Goal: Task Accomplishment & Management: Manage account settings

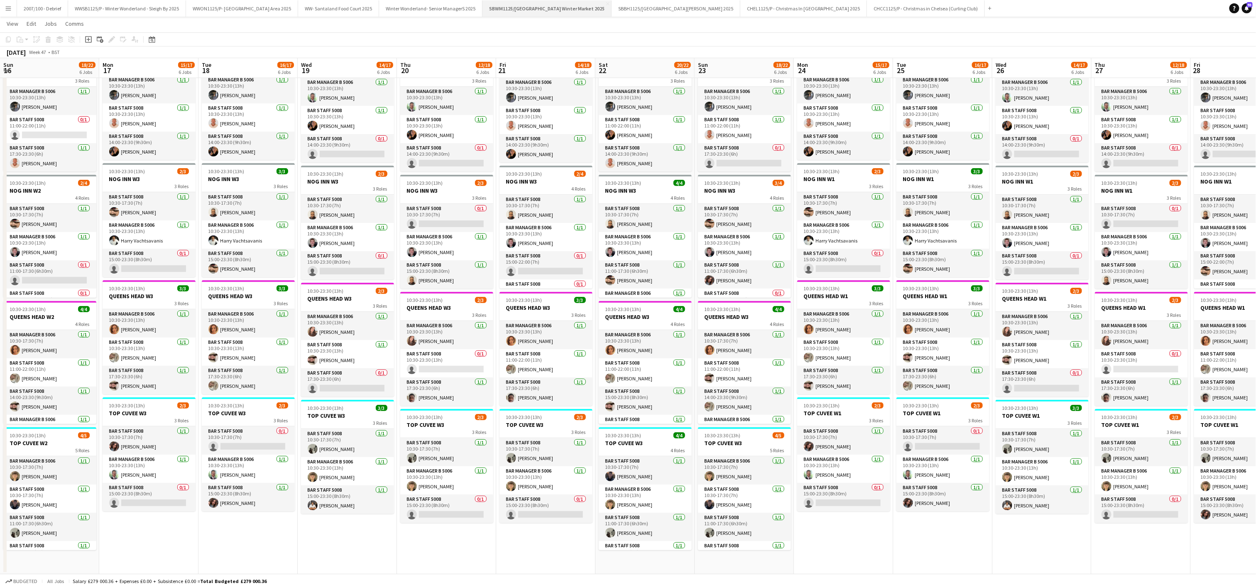
scroll to position [0, 277]
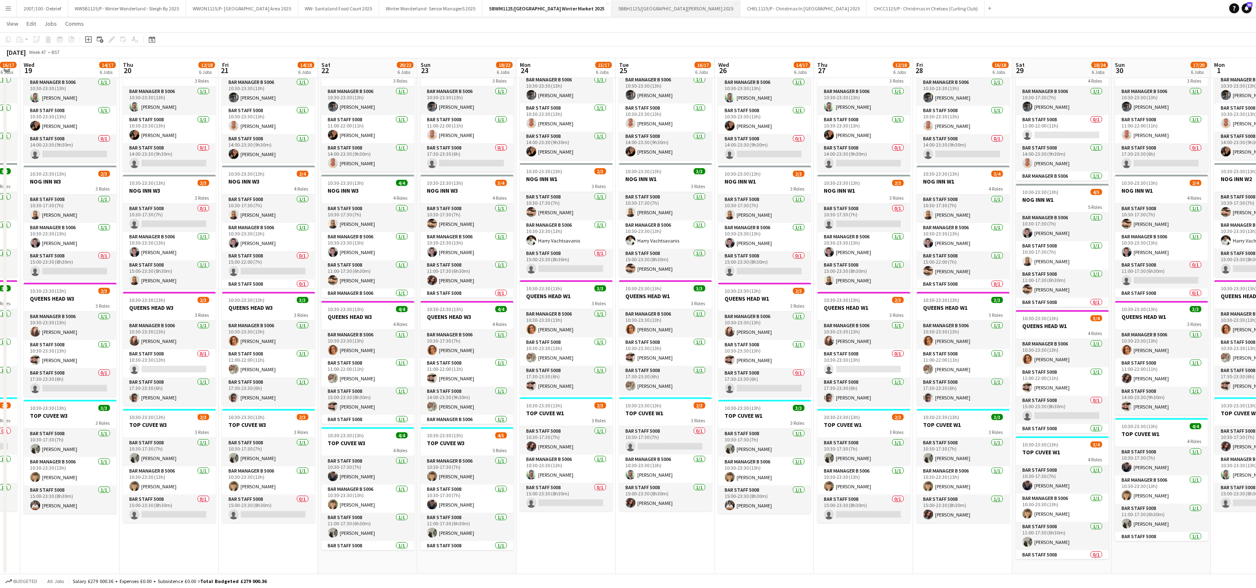
click at [686, 8] on button "SBBH1125/P [GEOGRAPHIC_DATA][PERSON_NAME] 2025 Close" at bounding box center [675, 8] width 129 height 16
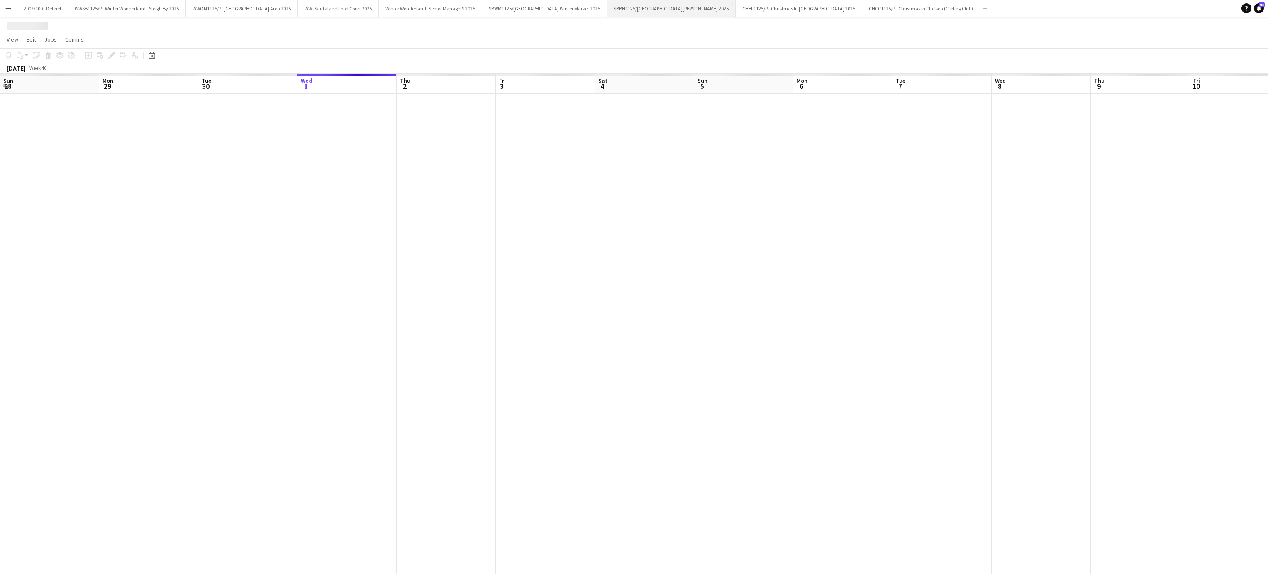
scroll to position [0, 198]
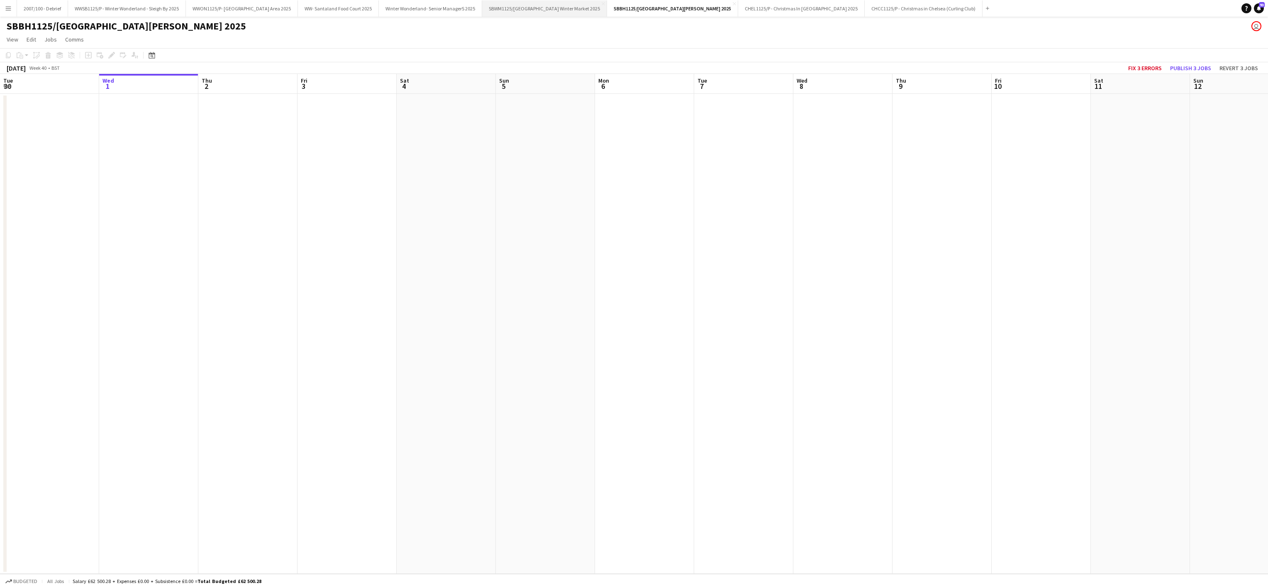
click at [552, 13] on button "SBWM1125/[GEOGRAPHIC_DATA] Winter Market 2025 Close" at bounding box center [544, 8] width 125 height 16
click at [163, 408] on app-calendar-viewport "Fri 3 Sat 4 Sun 5 Mon 6 Tue 7 Wed 8 Thu 9 Fri 10 Sat 11 Sun 12 Mon 13 Tue 14 We…" at bounding box center [634, 324] width 1268 height 500
drag, startPoint x: 263, startPoint y: 401, endPoint x: 670, endPoint y: 389, distance: 407.3
click at [2, 411] on app-calendar-viewport "Tue 7 Wed 8 Thu 9 Fri 10 Sat 11 Sun 12 Mon 13 Tue 14 Wed 15 Thu 16 Fri 17 Sat 1…" at bounding box center [634, 324] width 1268 height 500
click at [8, 412] on app-calendar-viewport "Tue 7 Wed 8 Thu 9 Fri 10 Sat 11 Sun 12 Mon 13 Tue 14 Wed 15 Thu 16 Fri 17 Sat 1…" at bounding box center [634, 324] width 1268 height 500
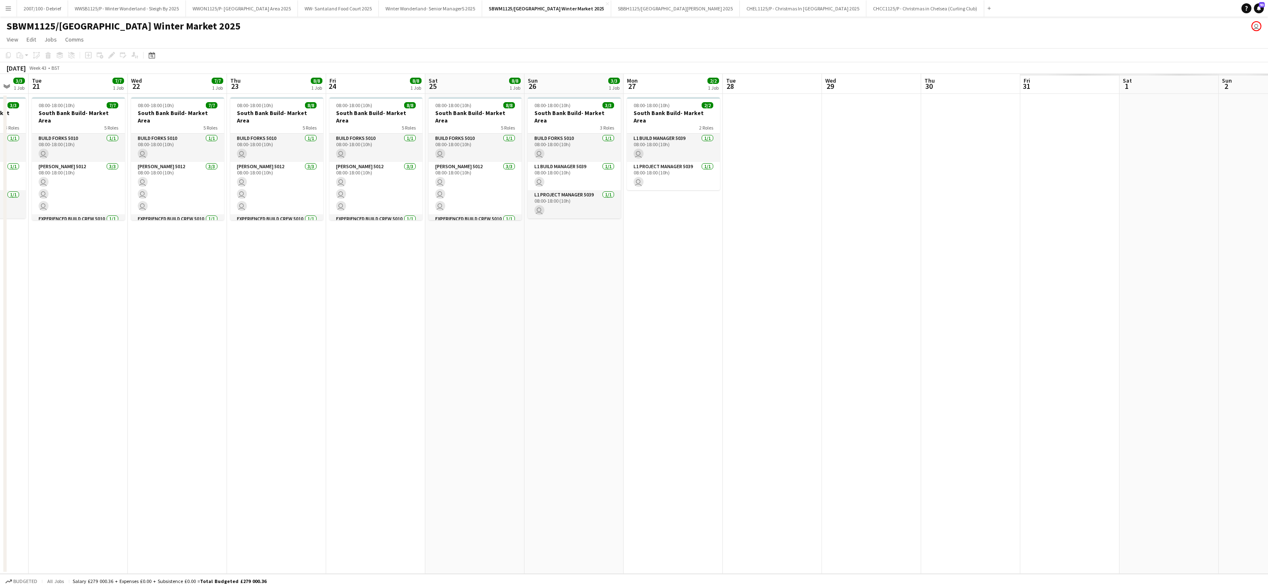
click at [95, 364] on app-calendar-viewport "Sat 18 Sun 19 Mon 20 3/3 1 Job Tue 21 7/7 1 Job Wed 22 7/7 1 Job Thu 23 8/8 1 J…" at bounding box center [634, 324] width 1268 height 500
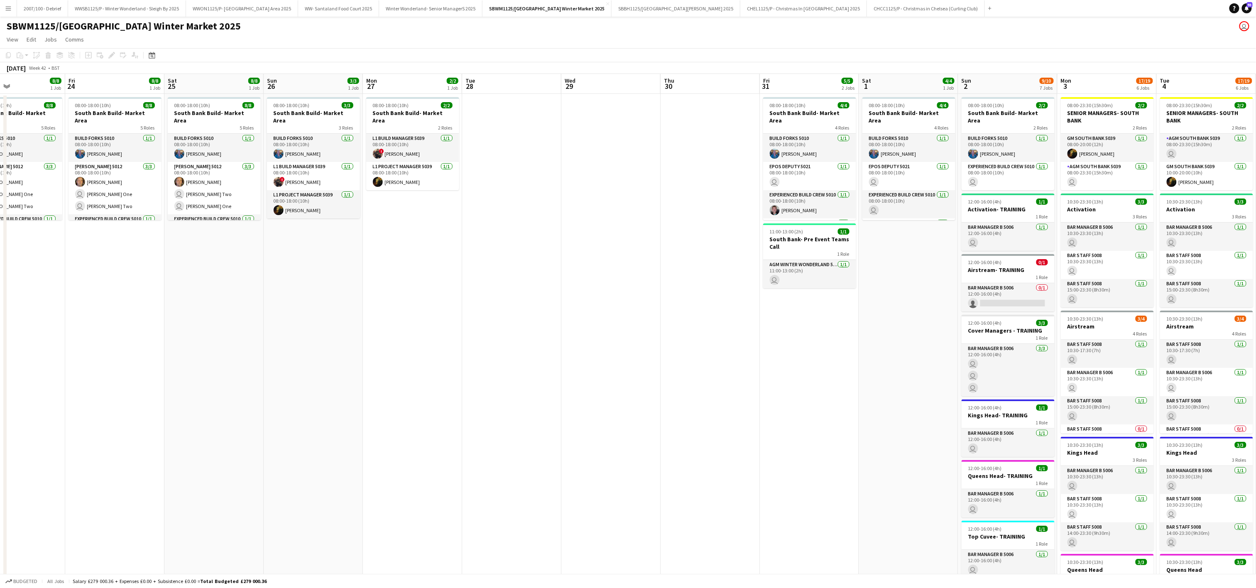
click at [215, 339] on app-calendar-viewport "Tue 21 7/7 1 Job Wed 22 7/7 1 Job Thu 23 8/8 1 Job Fri 24 8/8 1 Job Sat 25 8/8 …" at bounding box center [628, 443] width 1256 height 739
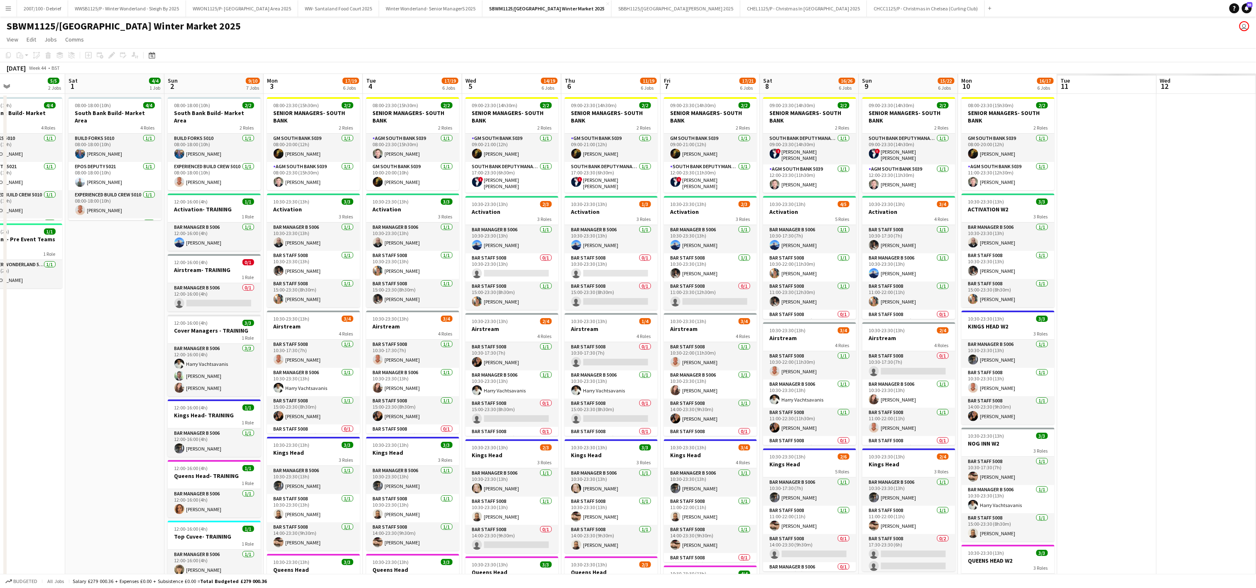
drag, startPoint x: 859, startPoint y: 315, endPoint x: -3, endPoint y: 334, distance: 862.7
click at [0, 334] on html "Menu Boards Boards Boards All jobs Status Workforce Workforce My Workforce Recr…" at bounding box center [628, 426] width 1256 height 853
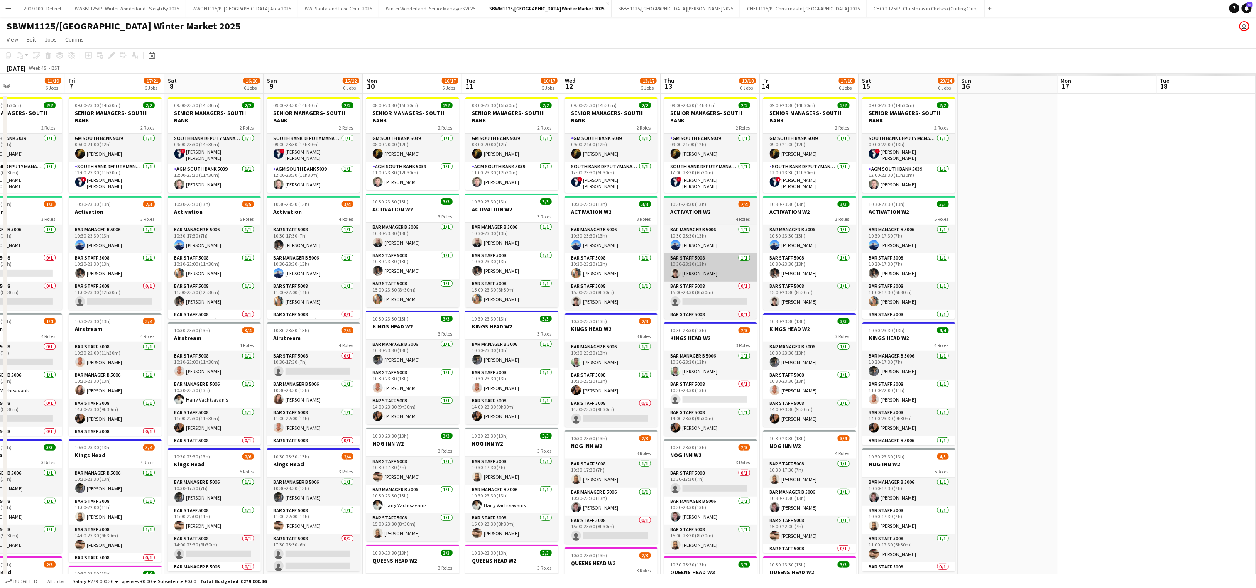
scroll to position [0, 232]
drag, startPoint x: -3, startPoint y: 289, endPoint x: 672, endPoint y: 277, distance: 675.8
click at [0, 294] on html "Menu Boards Boards Boards All jobs Status Workforce Workforce My Workforce Recr…" at bounding box center [628, 426] width 1256 height 853
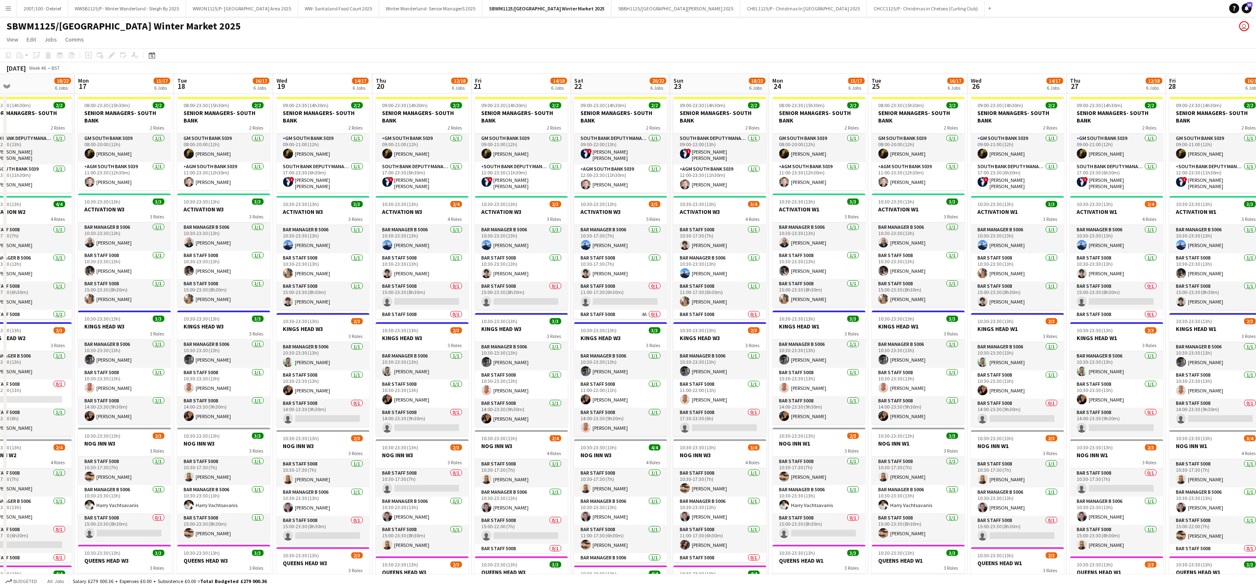
scroll to position [0, 316]
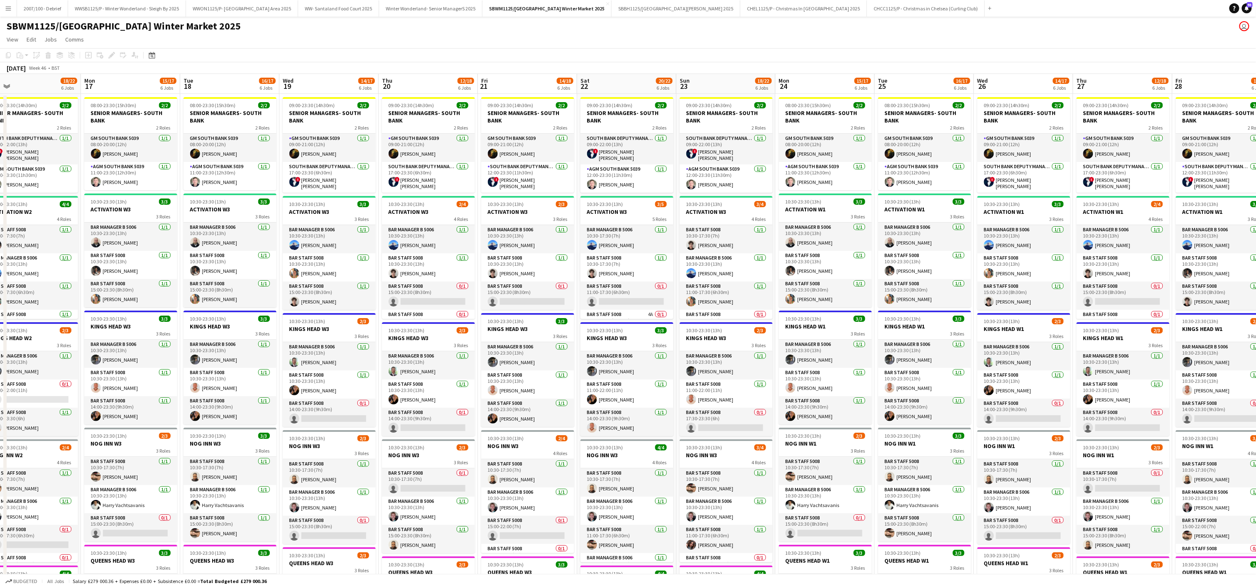
drag, startPoint x: 1139, startPoint y: 326, endPoint x: 163, endPoint y: 377, distance: 977.5
click at [163, 377] on app-calendar-viewport "Thu 13 13/18 6 Jobs Fri 14 17/18 6 Jobs Sat 15 23/24 6 Jobs Sun 16 18/22 6 Jobs…" at bounding box center [628, 456] width 1256 height 765
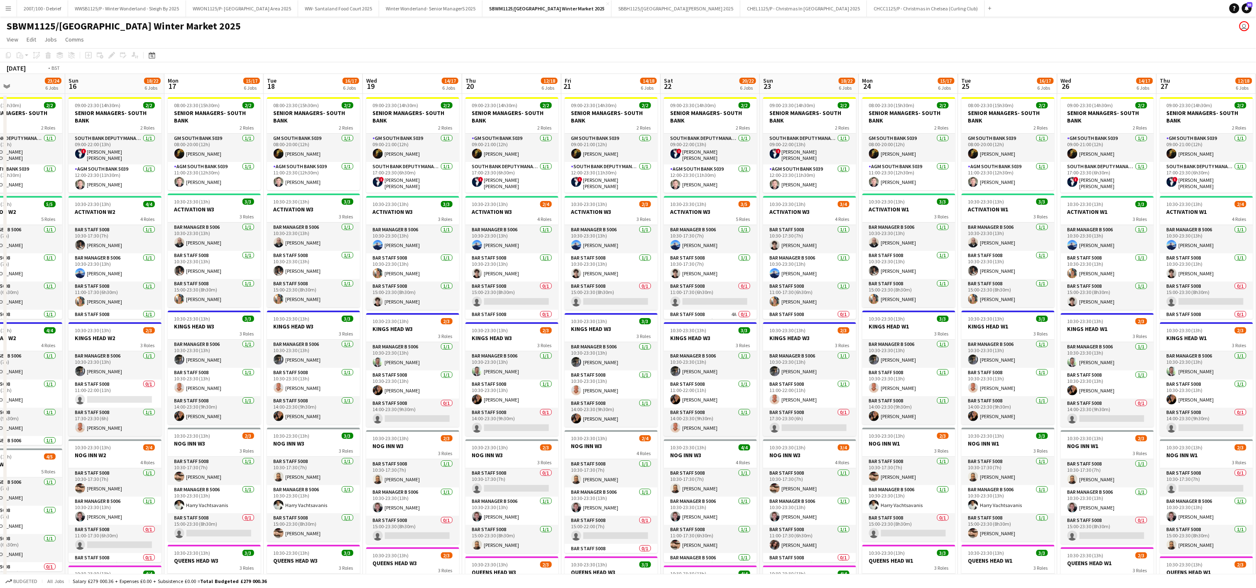
drag, startPoint x: 576, startPoint y: 291, endPoint x: -3, endPoint y: 296, distance: 579.4
click at [0, 296] on html "Menu Boards Boards Boards All jobs Status Workforce Workforce My Workforce Recr…" at bounding box center [628, 426] width 1256 height 853
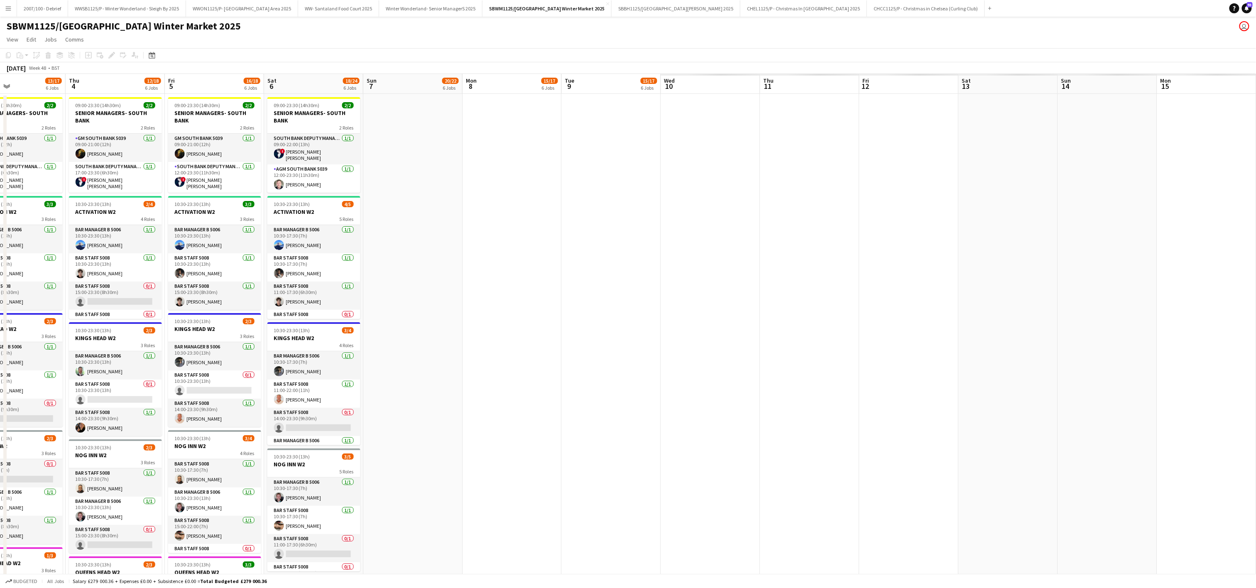
drag, startPoint x: 1129, startPoint y: 308, endPoint x: 108, endPoint y: 297, distance: 1021.5
click at [108, 297] on app-calendar-viewport "Fri 28 16/18 6 Jobs Sat 29 18/24 6 Jobs Sun 30 17/20 6 Jobs Mon 1 15/17 6 Jobs …" at bounding box center [628, 456] width 1256 height 765
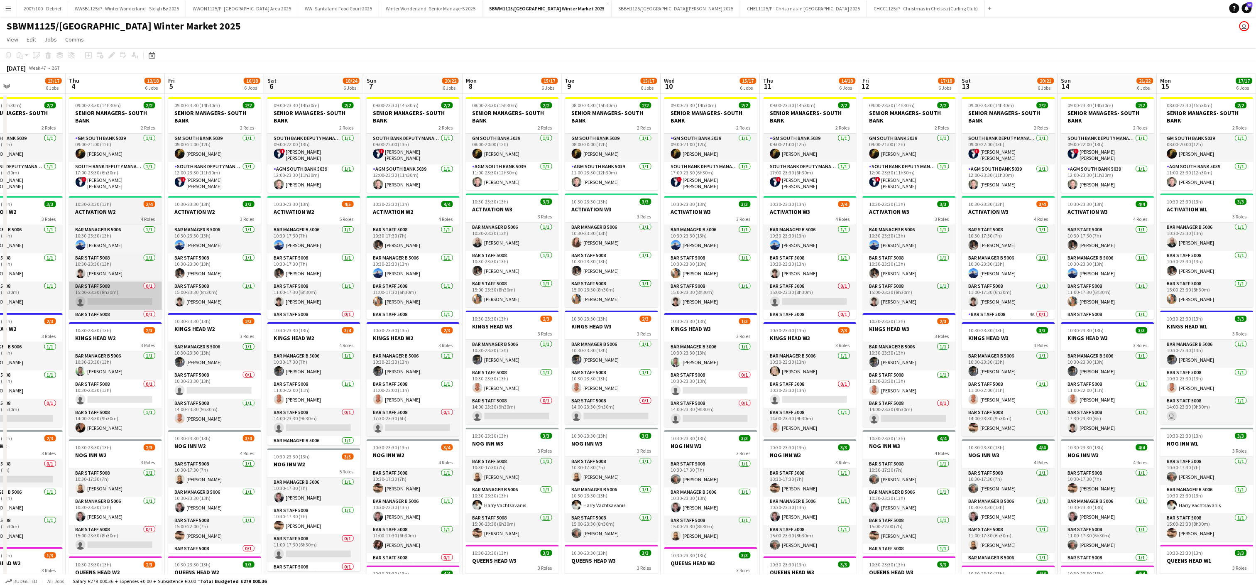
scroll to position [0, 361]
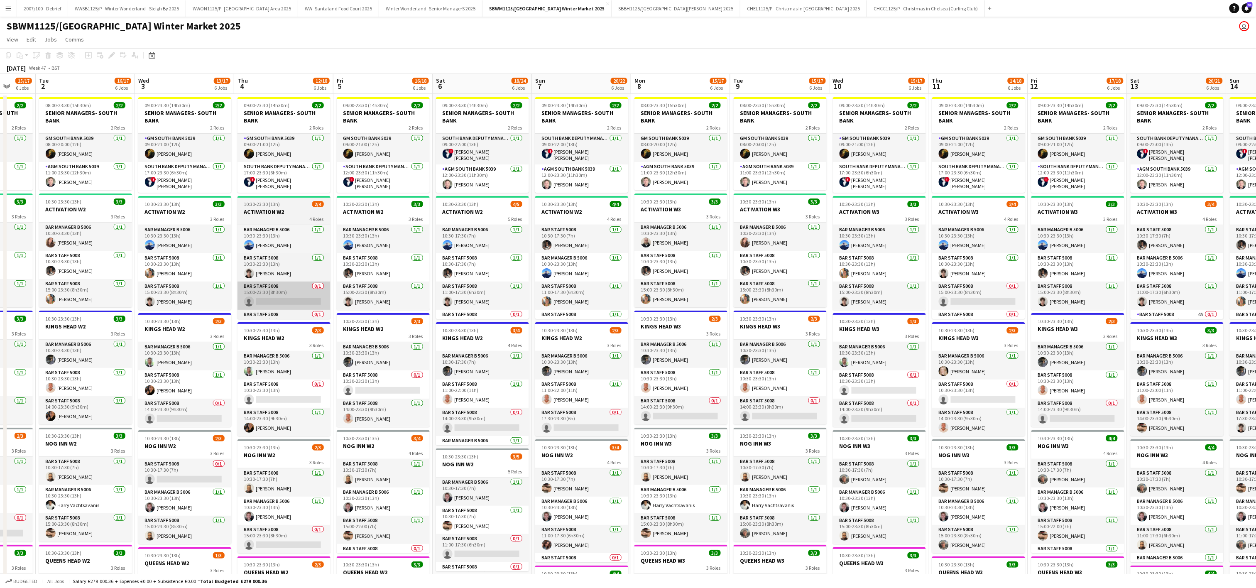
click at [109, 297] on app-card-role "Bar Staff 5008 [DATE] 15:00-23:30 (8h30m) [PERSON_NAME]" at bounding box center [85, 293] width 93 height 28
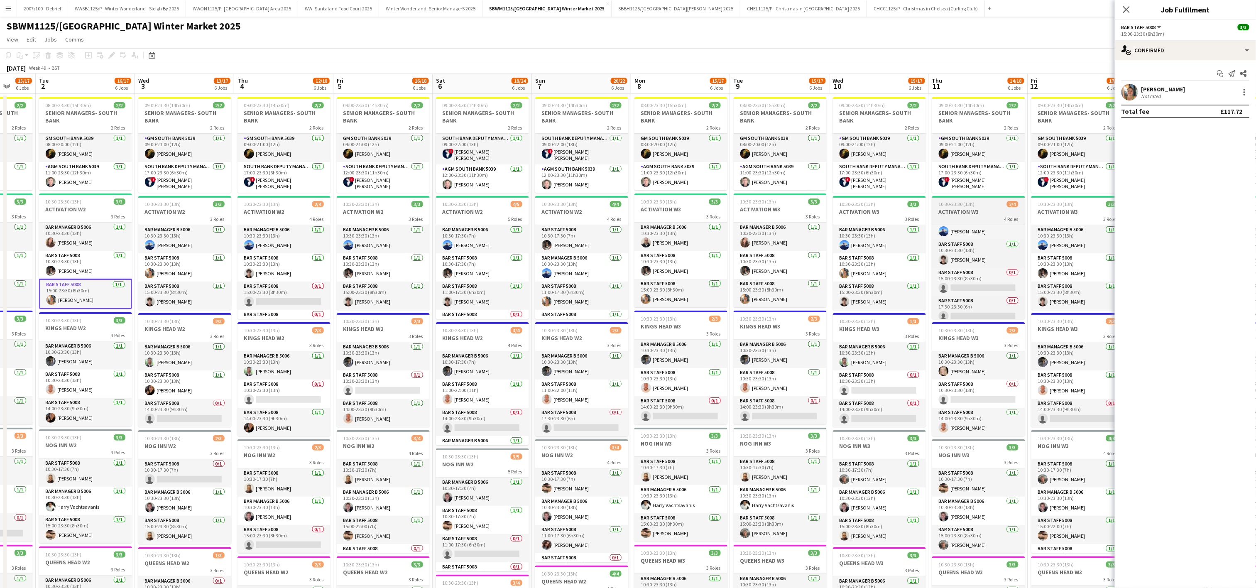
scroll to position [21, 0]
click at [1012, 38] on app-page-menu "View Day view expanded Day view collapsed Month view Date picker Jump to [DATE]…" at bounding box center [628, 40] width 1256 height 16
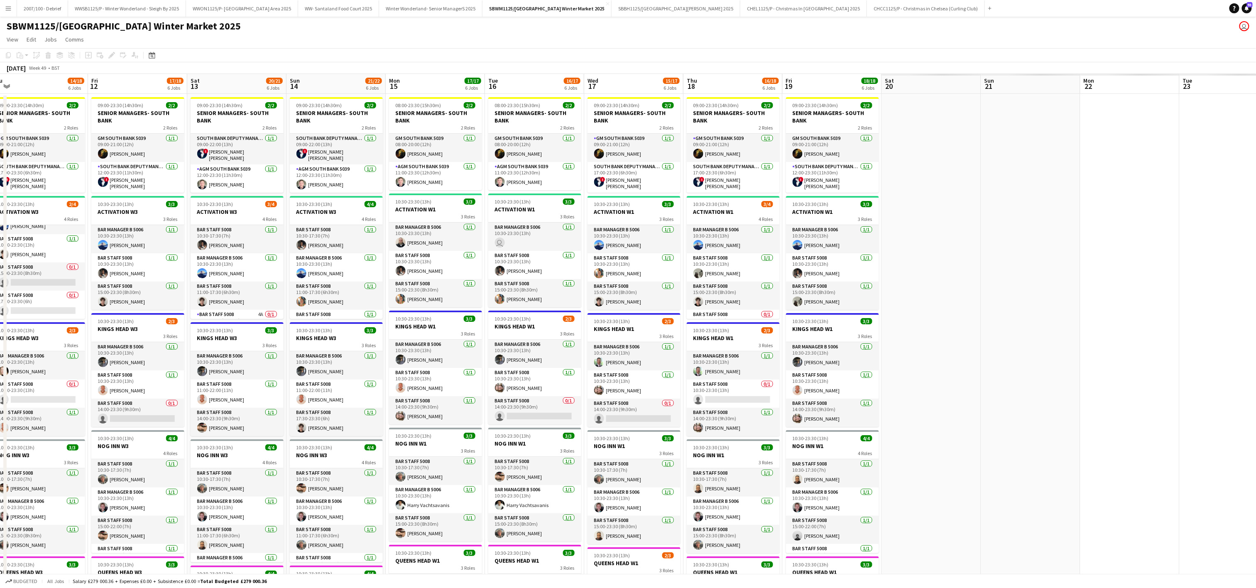
drag, startPoint x: 439, startPoint y: 131, endPoint x: 125, endPoint y: 139, distance: 314.3
click at [125, 139] on app-calendar-viewport "Mon 8 15/17 6 Jobs Tue 9 15/17 6 Jobs Wed 10 15/17 6 Jobs Thu 11 14/18 6 Jobs F…" at bounding box center [628, 456] width 1256 height 765
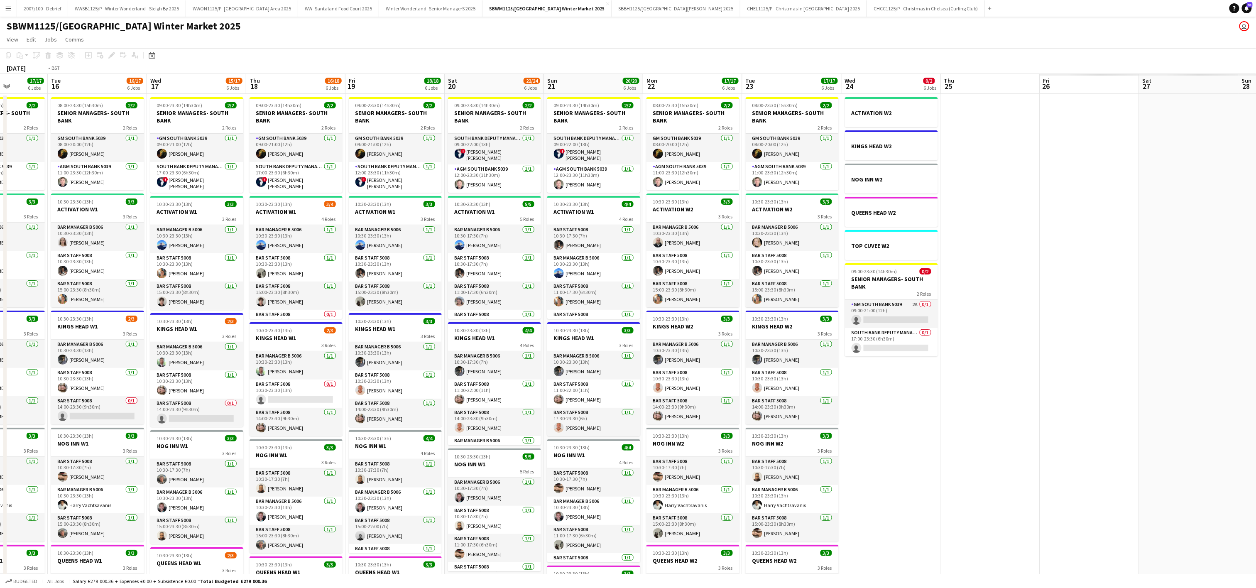
scroll to position [0, 310]
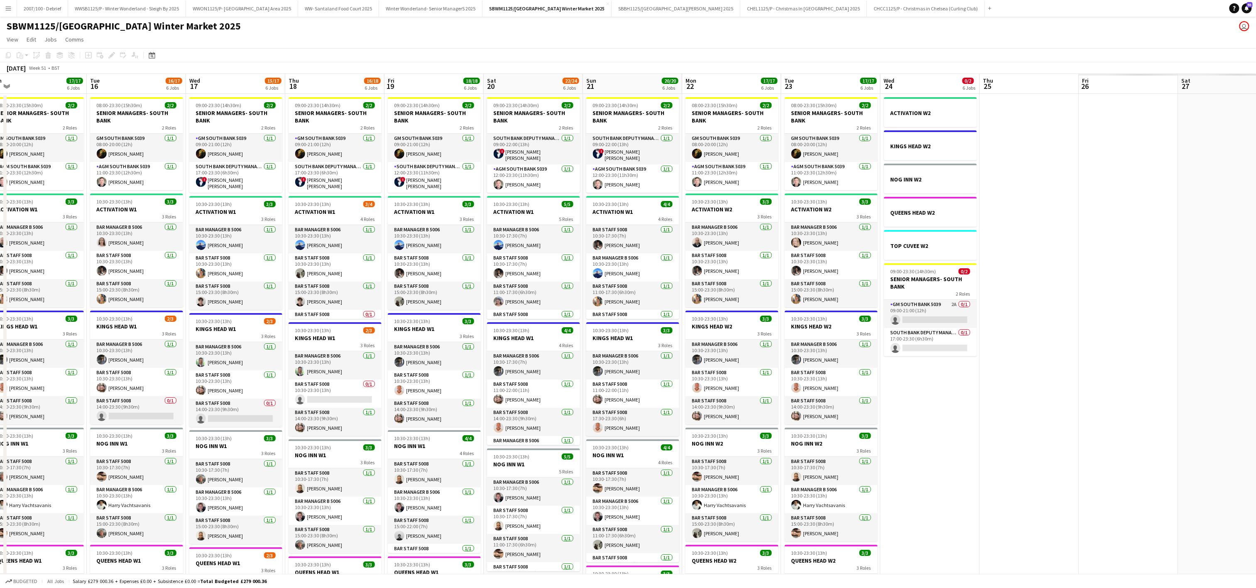
drag, startPoint x: 754, startPoint y: 295, endPoint x: 562, endPoint y: 295, distance: 192.6
click at [562, 295] on app-calendar-viewport "Fri 12 17/18 6 Jobs Sat 13 20/21 6 Jobs Sun 14 21/22 6 Jobs Mon 15 17/17 6 Jobs…" at bounding box center [628, 456] width 1256 height 765
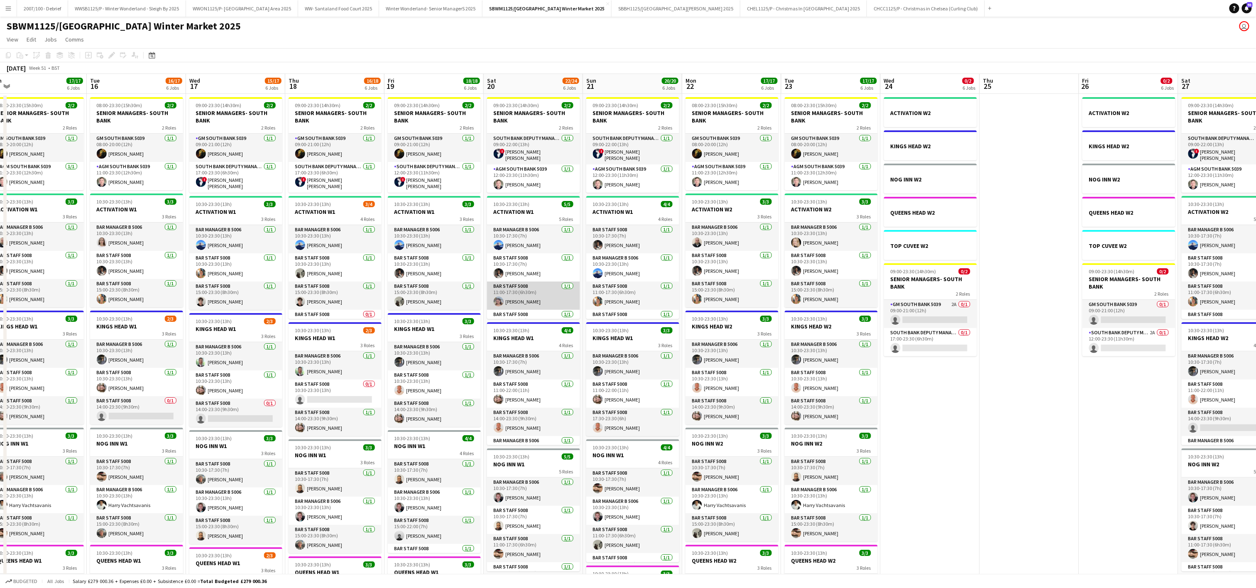
click at [540, 298] on app-card-role "Bar Staff 5008 [DATE] 11:00-17:30 (6h30m) [PERSON_NAME]" at bounding box center [533, 295] width 93 height 28
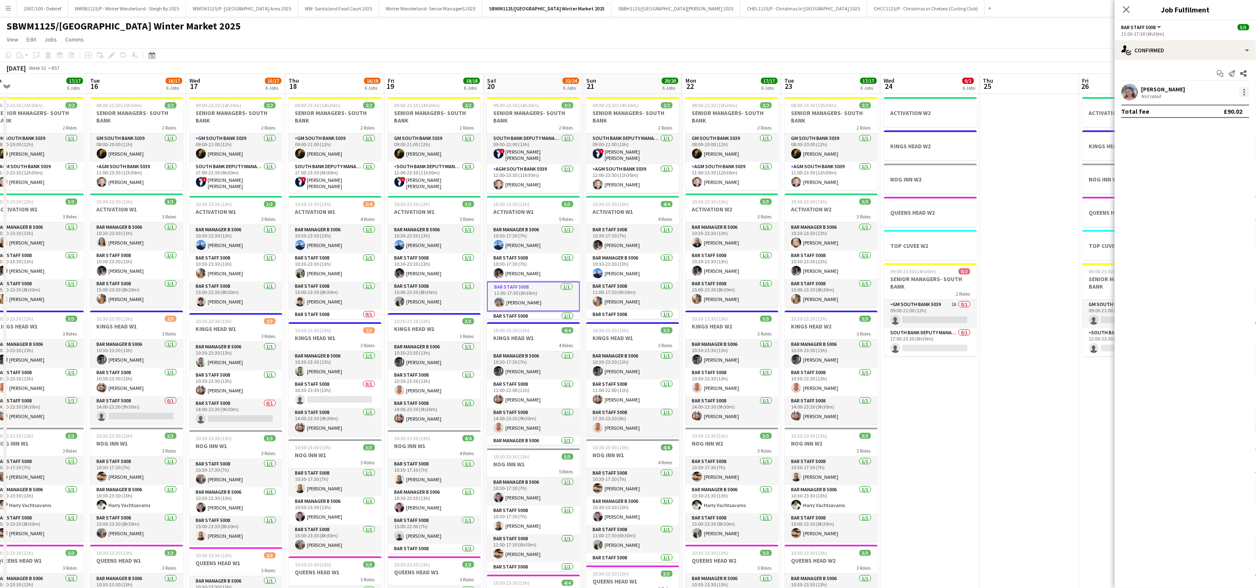
click at [1243, 97] on div at bounding box center [1244, 92] width 10 height 10
click at [1210, 186] on span "Remove" at bounding box center [1203, 187] width 25 height 7
drag, startPoint x: 993, startPoint y: 405, endPoint x: 916, endPoint y: 372, distance: 84.0
click at [991, 405] on app-date-cell at bounding box center [1029, 466] width 99 height 745
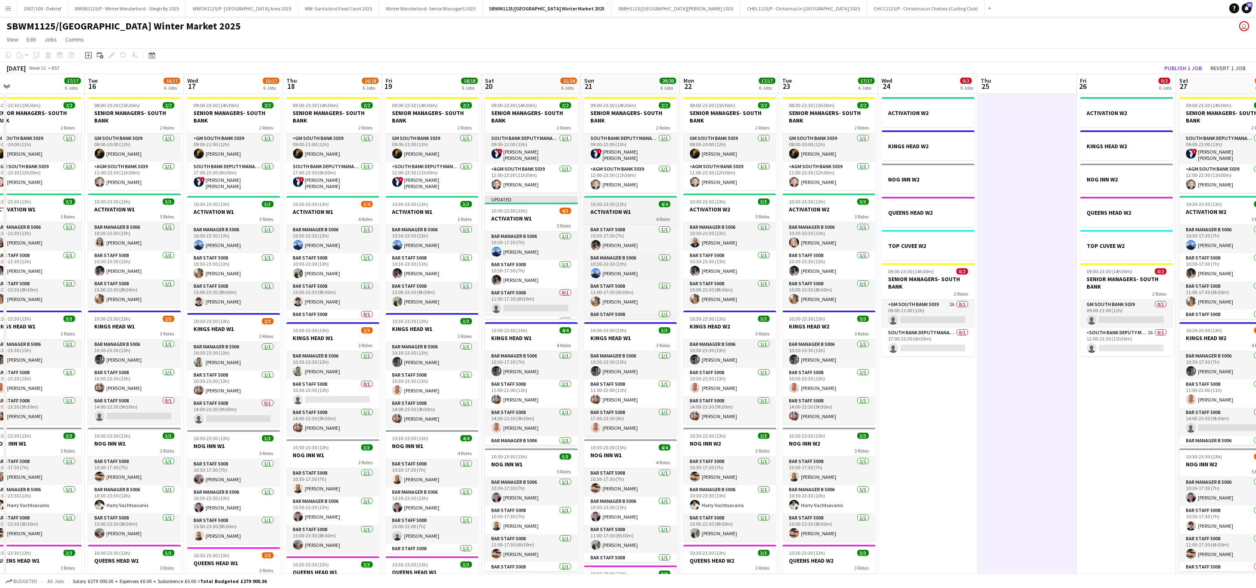
scroll to position [21, 0]
click at [941, 442] on app-date-cell "ACTIVATION W2 [GEOGRAPHIC_DATA] W2 NOG INN W2 [GEOGRAPHIC_DATA] W2 TOP CUVEE W2…" at bounding box center [927, 466] width 99 height 745
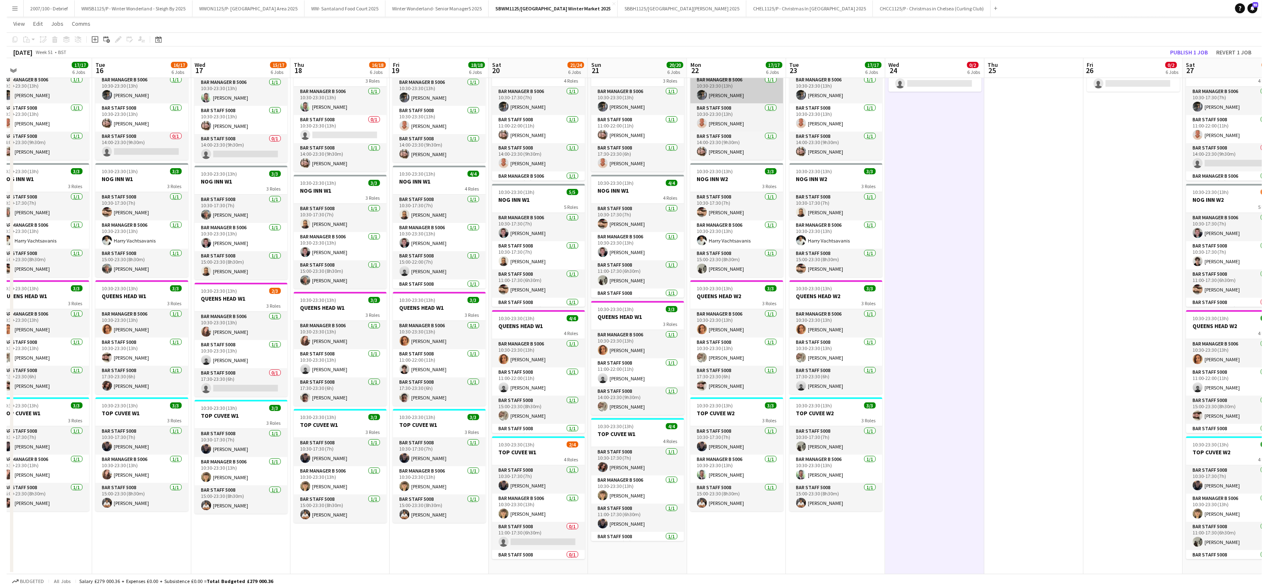
scroll to position [0, 0]
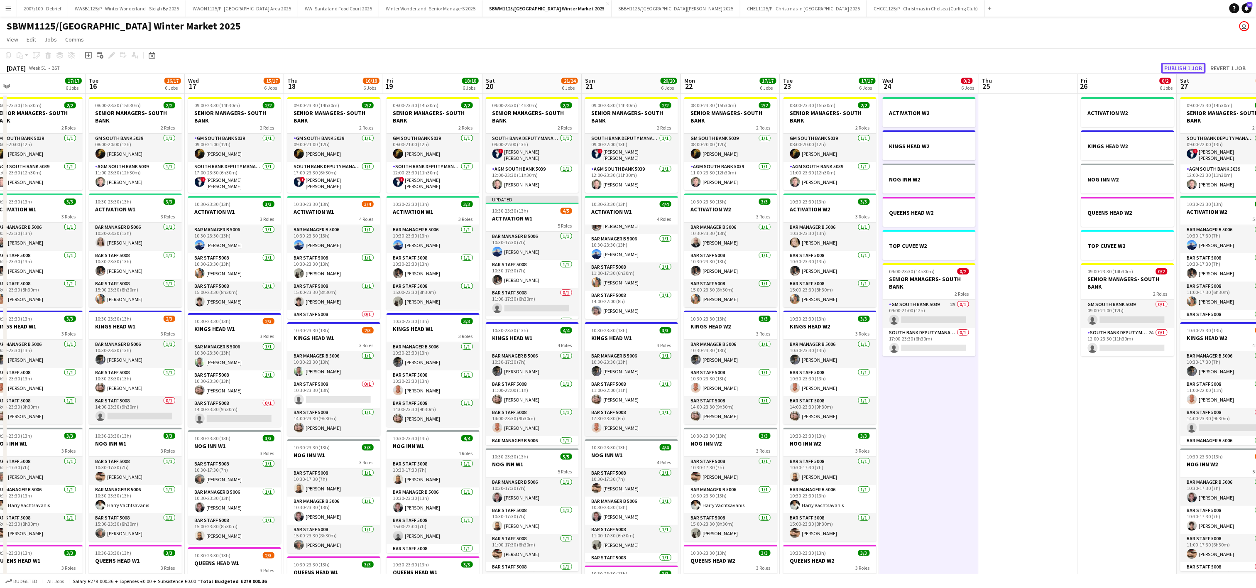
click at [1199, 67] on button "Publish 1 job" at bounding box center [1183, 68] width 44 height 11
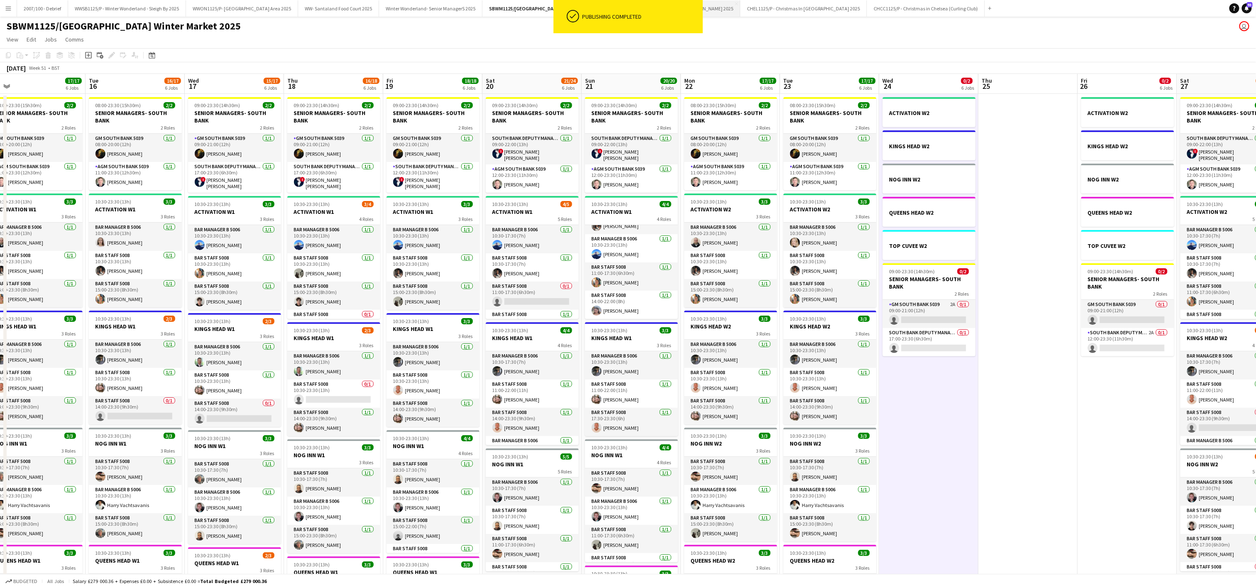
click at [724, 10] on button "SBBH1125/P [GEOGRAPHIC_DATA][PERSON_NAME] 2025 Close" at bounding box center [675, 8] width 129 height 16
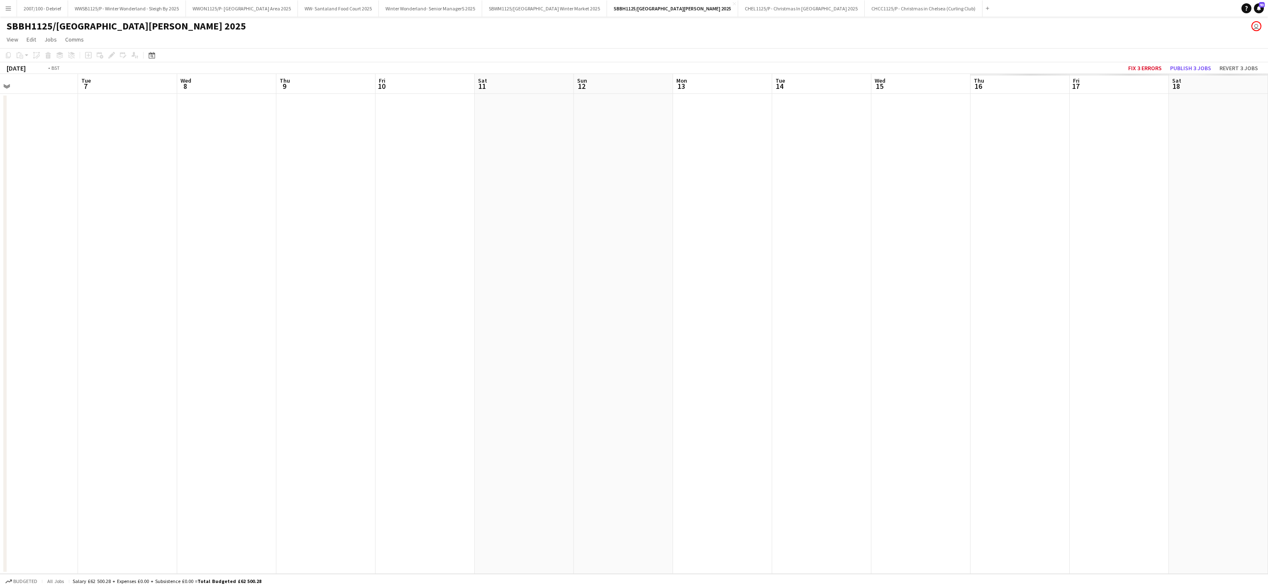
click at [0, 326] on html "ok-circled Publishing completed Menu Boards Boards Boards All jobs Status Workf…" at bounding box center [634, 294] width 1268 height 588
drag, startPoint x: 465, startPoint y: 318, endPoint x: 823, endPoint y: 303, distance: 358.5
click at [0, 356] on html "Menu Boards Boards Boards All jobs Status Workforce Workforce My Workforce Recr…" at bounding box center [634, 294] width 1268 height 588
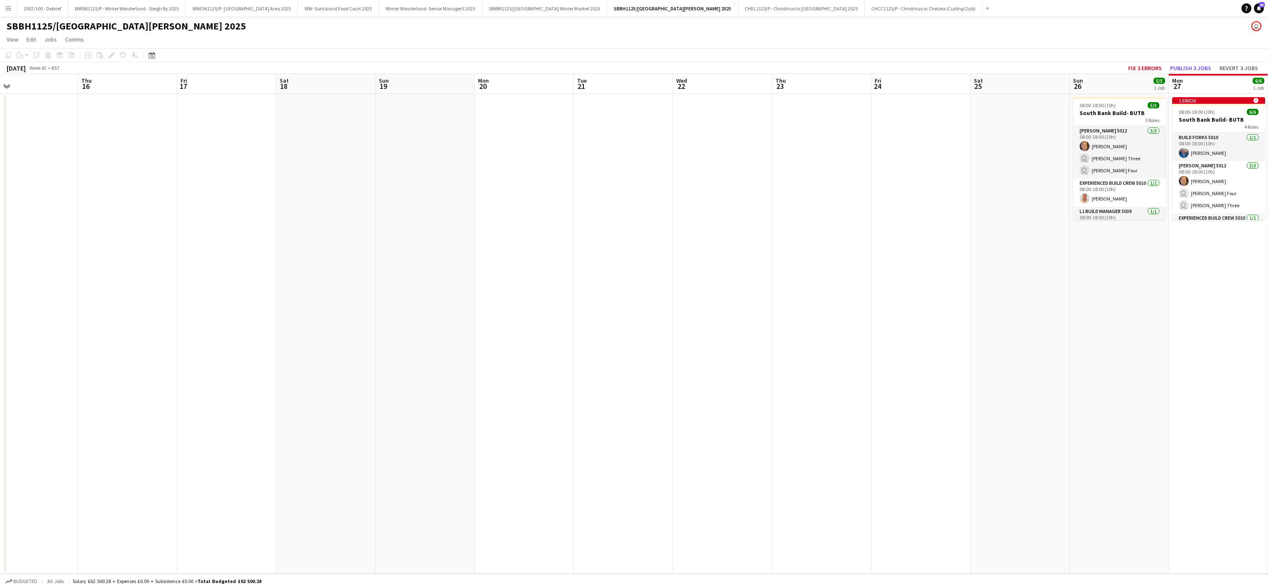
drag, startPoint x: -3, startPoint y: 344, endPoint x: 232, endPoint y: 320, distance: 236.9
click at [4, 362] on div "Mon 13 Tue 14 Wed 15 Thu 16 Fri 17 Sat 18 Sun 19 Mon 20 Tue 21 Wed 22 Thu 23 Fr…" at bounding box center [634, 324] width 1268 height 500
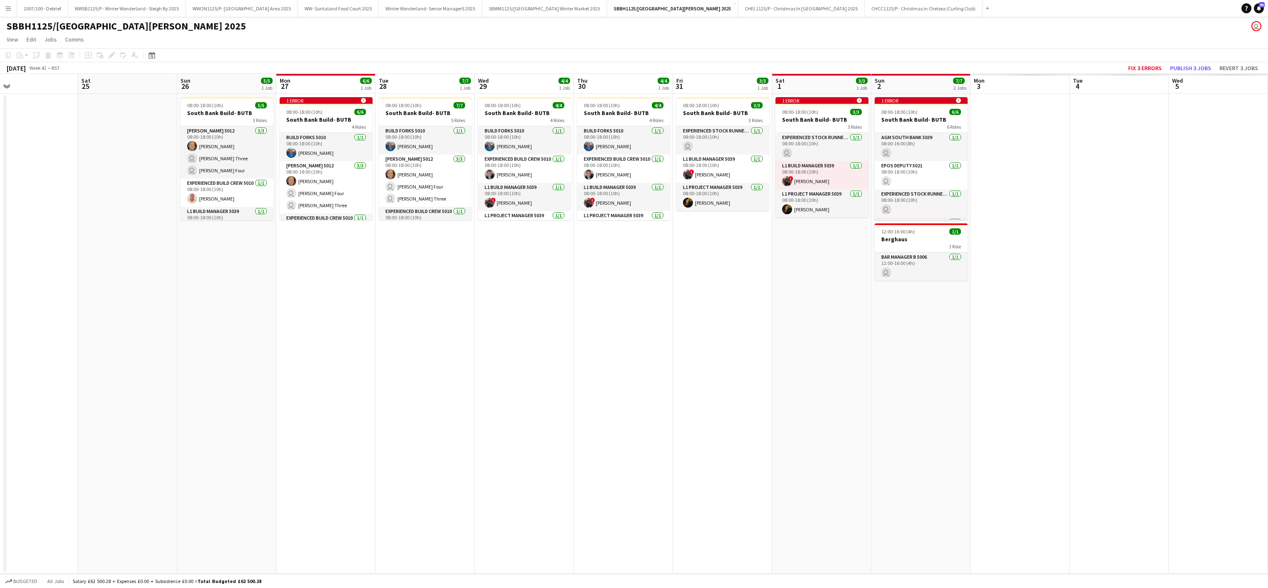
drag, startPoint x: 77, startPoint y: 366, endPoint x: -3, endPoint y: 372, distance: 80.3
click at [32, 369] on app-calendar-viewport "Wed 22 Thu 23 Fri 24 Sat 25 Sun 26 5/5 1 Job Mon 27 6/6 1 Job Tue 28 7/7 1 Job …" at bounding box center [634, 324] width 1268 height 500
drag, startPoint x: -3, startPoint y: 372, endPoint x: 125, endPoint y: 377, distance: 128.7
click at [0, 380] on html "Menu Boards Boards Boards All jobs Status Workforce Workforce My Workforce Recr…" at bounding box center [634, 294] width 1268 height 588
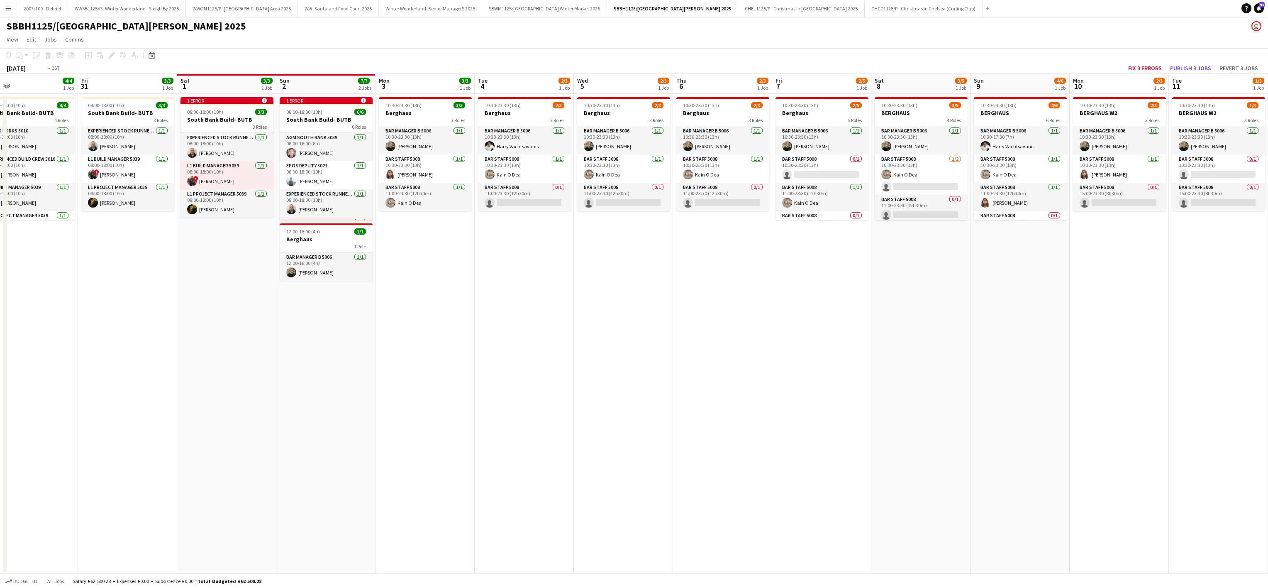
click at [0, 362] on app-calendar-viewport "Tue 28 7/7 1 Job Wed 29 4/4 1 Job Thu 30 4/4 1 Job Fri 31 3/3 1 Job Sat 1 3/3 1…" at bounding box center [634, 324] width 1268 height 500
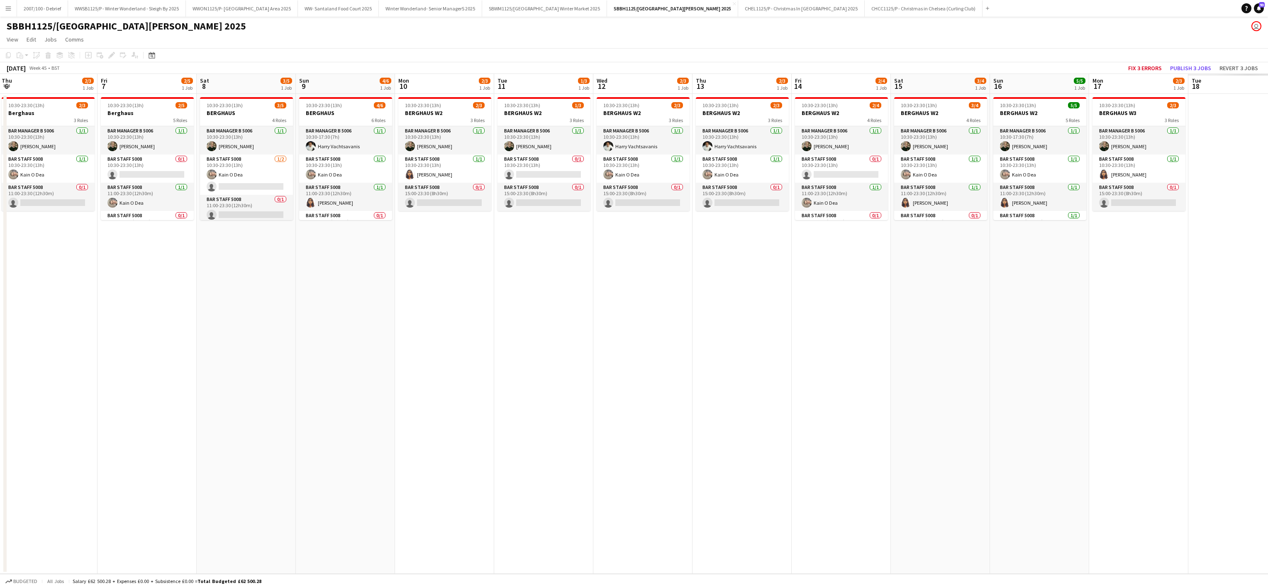
drag, startPoint x: 115, startPoint y: 354, endPoint x: 349, endPoint y: 369, distance: 233.7
click at [0, 364] on html "Menu Boards Boards Boards All jobs Status Workforce Workforce My Workforce Recr…" at bounding box center [634, 294] width 1268 height 588
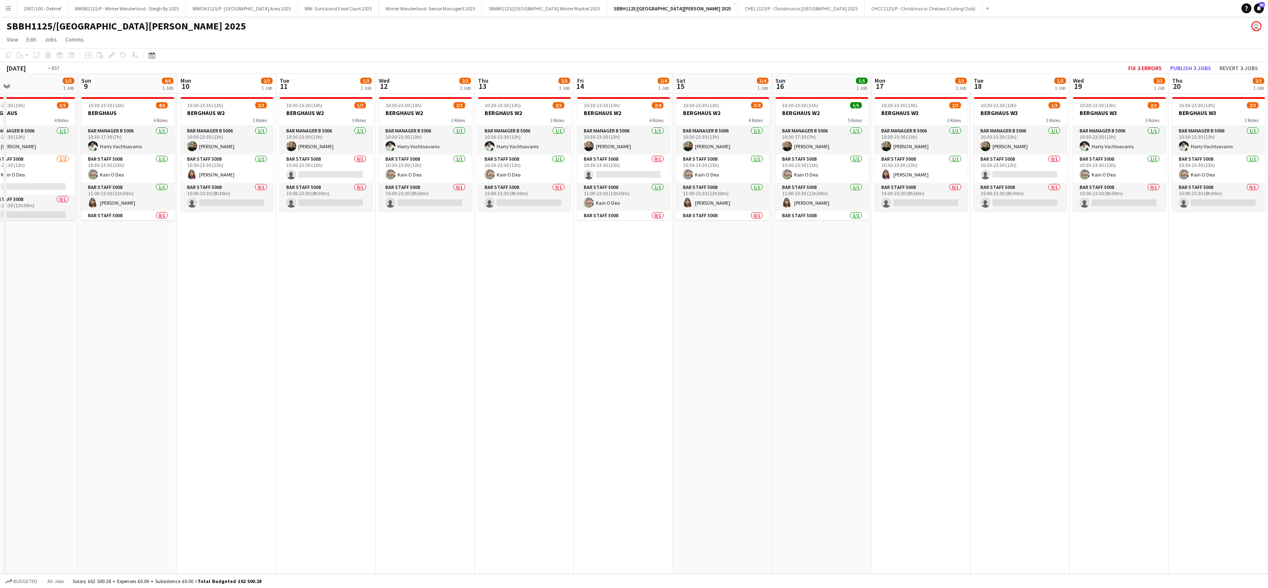
click at [0, 363] on app-calendar-viewport "Thu 6 2/3 1 Job Fri 7 2/5 1 Job Sat 8 3/5 1 Job Sun 9 4/6 1 Job Mon 10 2/3 1 Jo…" at bounding box center [634, 324] width 1268 height 500
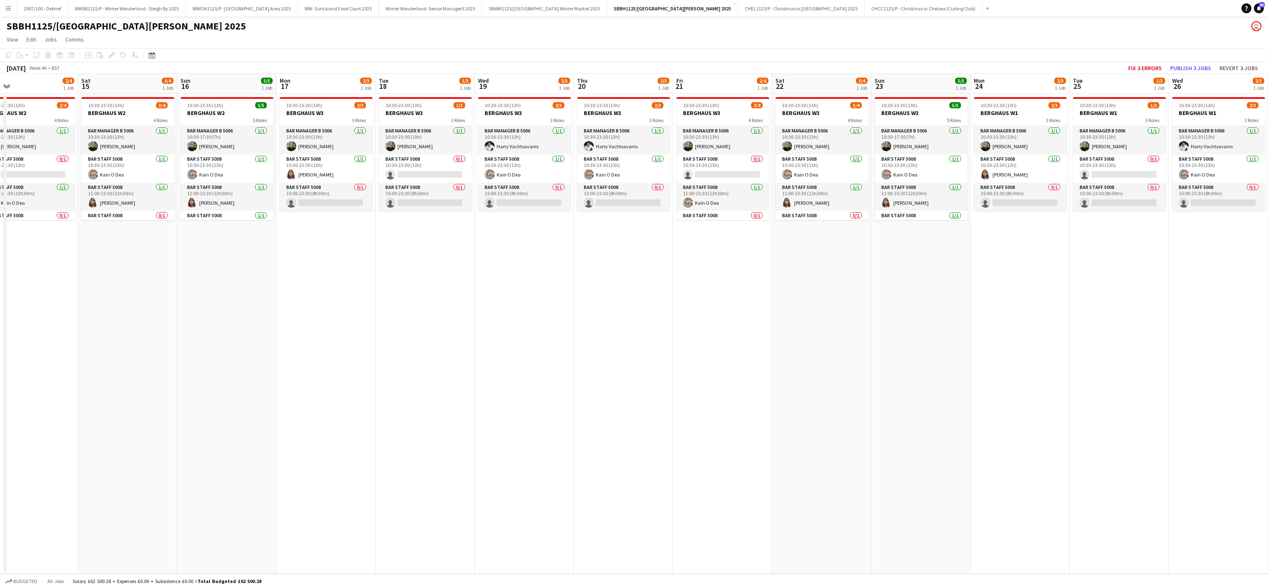
drag, startPoint x: 174, startPoint y: 330, endPoint x: 831, endPoint y: 344, distance: 656.3
click at [0, 344] on html "Menu Boards Boards Boards All jobs Status Workforce Workforce My Workforce Recr…" at bounding box center [634, 294] width 1268 height 588
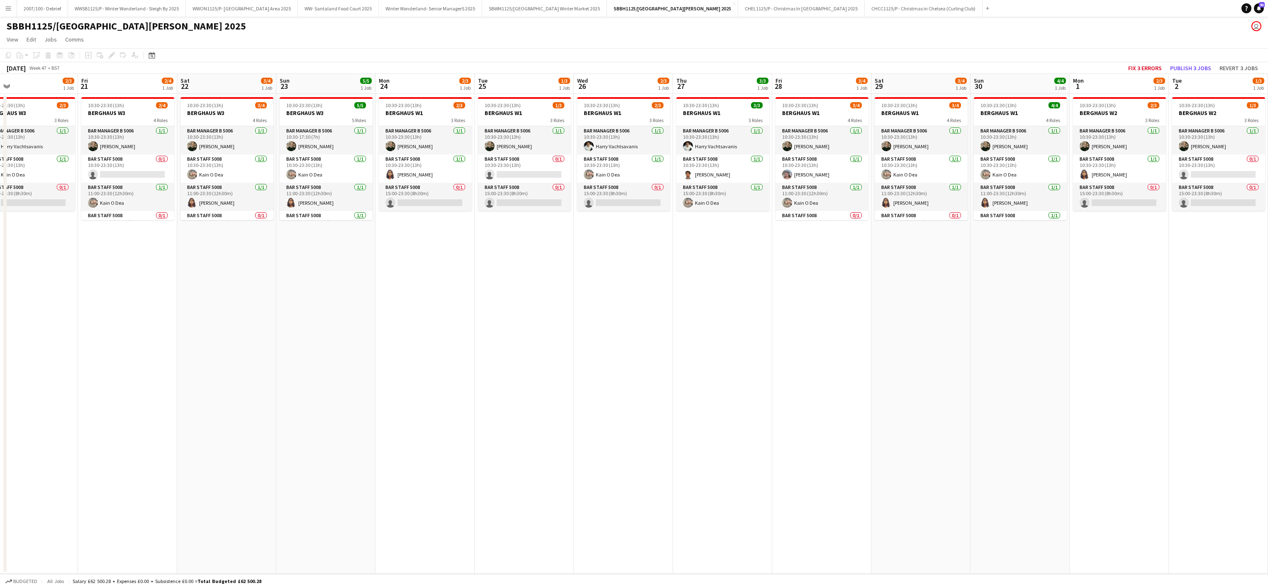
click at [0, 288] on html "Menu Boards Boards Boards All jobs Status Workforce Workforce My Workforce Recr…" at bounding box center [634, 294] width 1268 height 588
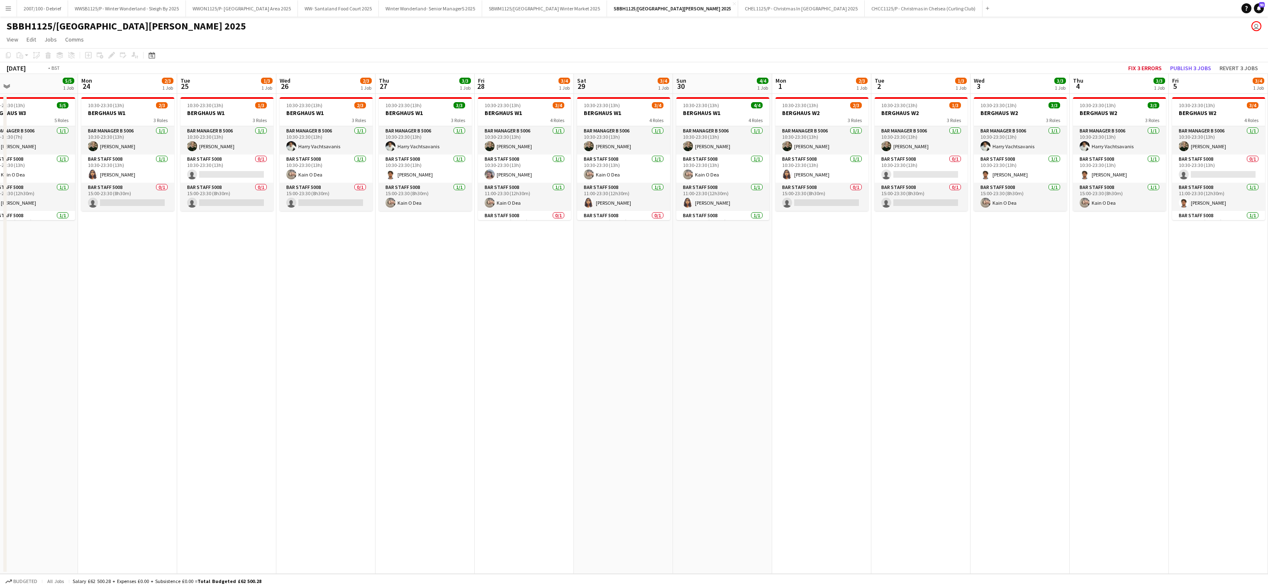
drag, startPoint x: 372, startPoint y: 256, endPoint x: 457, endPoint y: 325, distance: 110.1
click at [0, 264] on app-calendar-viewport "Fri 21 2/4 1 Job Sat 22 3/4 1 Job Sun 23 5/5 1 Job Mon 24 2/3 1 Job Tue 25 1/3 …" at bounding box center [634, 324] width 1268 height 500
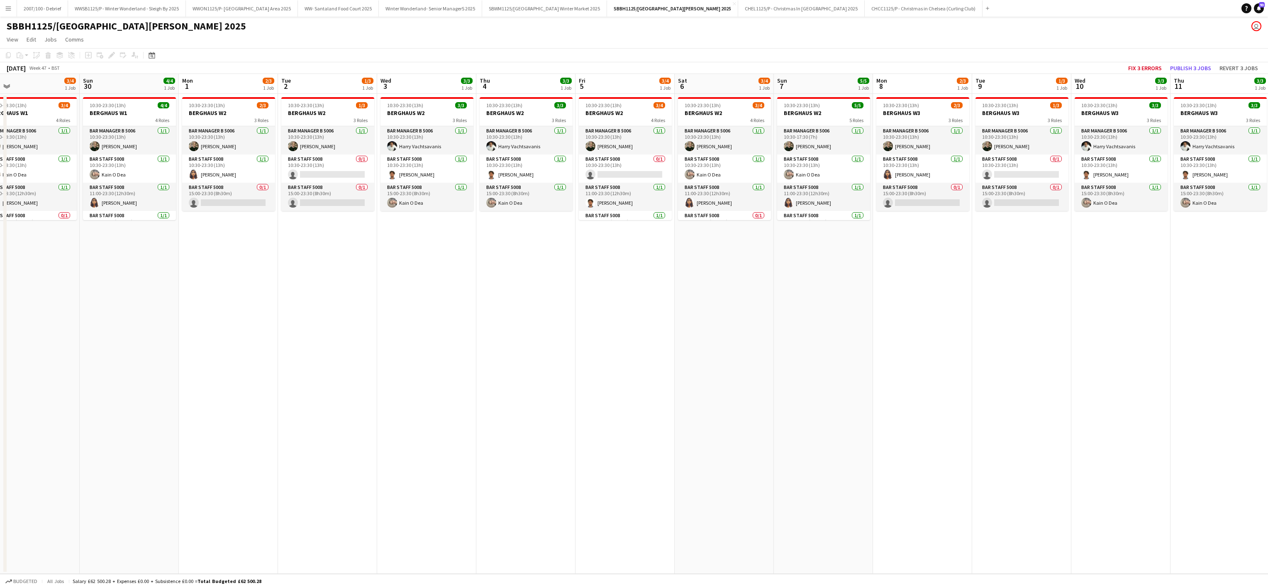
drag, startPoint x: 77, startPoint y: 264, endPoint x: 267, endPoint y: 441, distance: 259.9
click at [58, 270] on app-calendar-viewport "Wed 26 2/3 1 Job Thu 27 3/3 1 Job Fri 28 3/4 1 Job Sat 29 3/4 1 Job Sun 30 4/4 …" at bounding box center [634, 324] width 1268 height 500
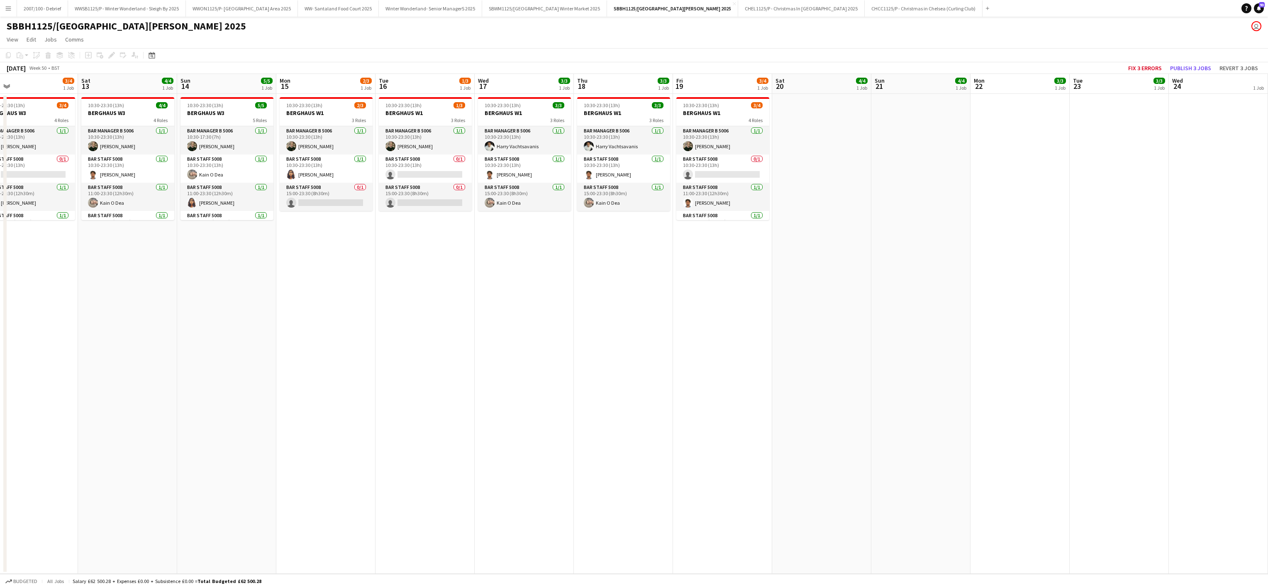
click at [0, 425] on html "Menu Boards Boards Boards All jobs Status Workforce Workforce My Workforce Recr…" at bounding box center [634, 294] width 1268 height 588
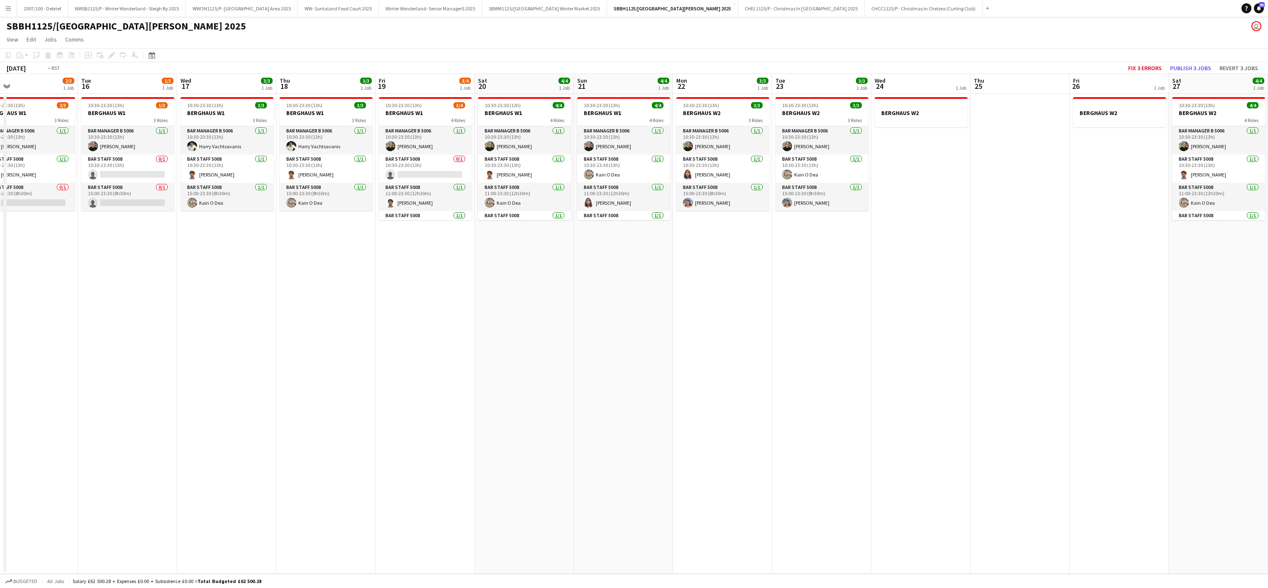
scroll to position [0, 220]
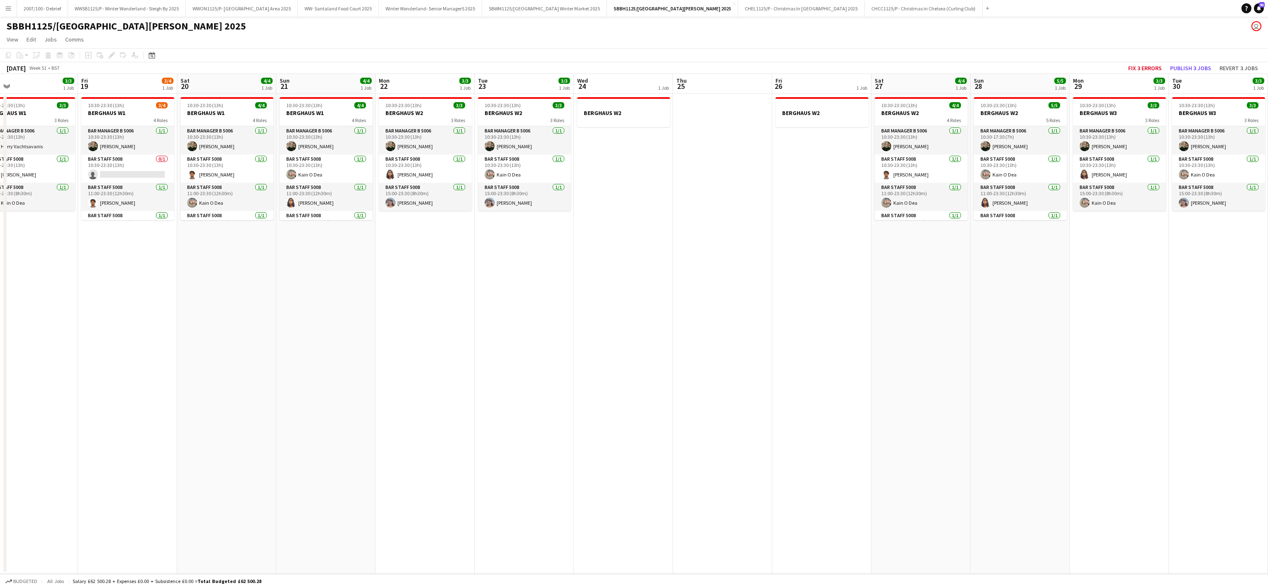
drag, startPoint x: 993, startPoint y: 314, endPoint x: 268, endPoint y: 313, distance: 725.1
click at [268, 313] on app-calendar-viewport "Tue 16 1/3 1 Job Wed 17 3/3 1 Job Thu 18 3/3 1 Job Fri 19 3/4 1 Job Sat 20 4/4 …" at bounding box center [634, 324] width 1268 height 500
drag, startPoint x: 596, startPoint y: 358, endPoint x: 599, endPoint y: 335, distance: 23.4
click at [597, 358] on app-date-cell "BERGHAUS W2" at bounding box center [623, 334] width 99 height 480
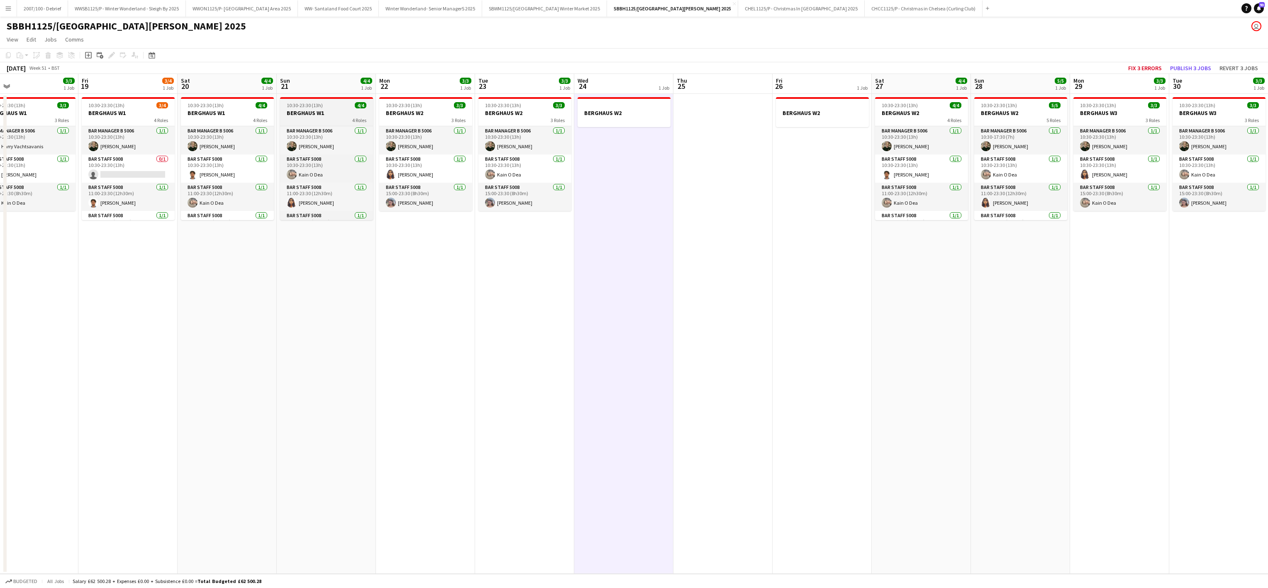
scroll to position [21, 0]
click at [462, 341] on app-date-cell "10:30-23:30 (13h) 3/3 BERGHAUS W2 3 Roles Bar Manager B 5006 [DATE] 10:30-23:30…" at bounding box center [425, 334] width 99 height 480
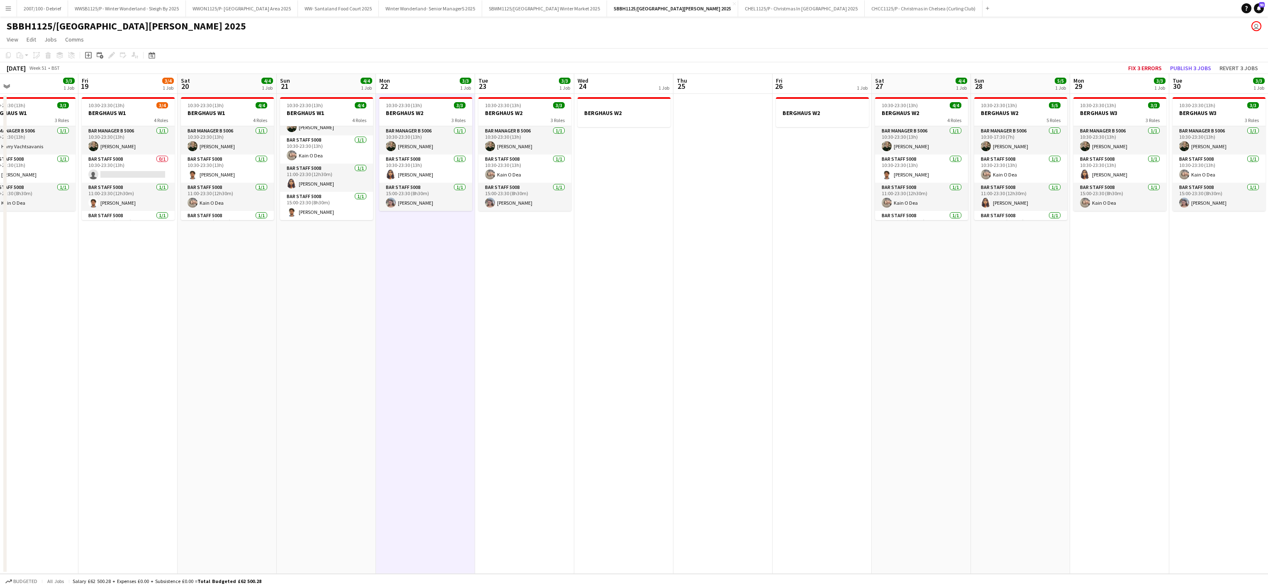
drag, startPoint x: 540, startPoint y: 310, endPoint x: 141, endPoint y: 319, distance: 399.4
click at [533, 309] on app-calendar-viewport "Tue 16 1/3 1 Job Wed 17 3/3 1 Job Thu 18 3/3 1 Job Fri 19 3/4 1 Job Sat 20 4/4 …" at bounding box center [634, 324] width 1268 height 500
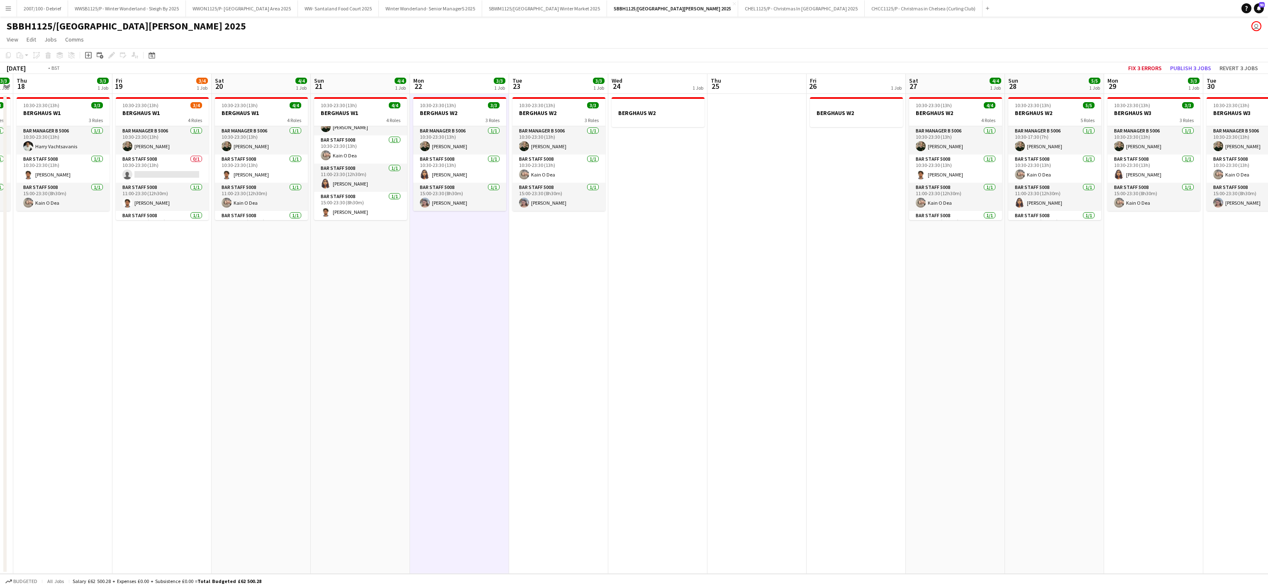
drag, startPoint x: 68, startPoint y: 308, endPoint x: 667, endPoint y: 291, distance: 600.0
click at [687, 297] on app-calendar-viewport "Tue 16 1/3 1 Job Wed 17 3/3 1 Job Thu 18 3/3 1 Job Fri 19 3/4 1 Job Sat 20 4/4 …" at bounding box center [634, 324] width 1268 height 500
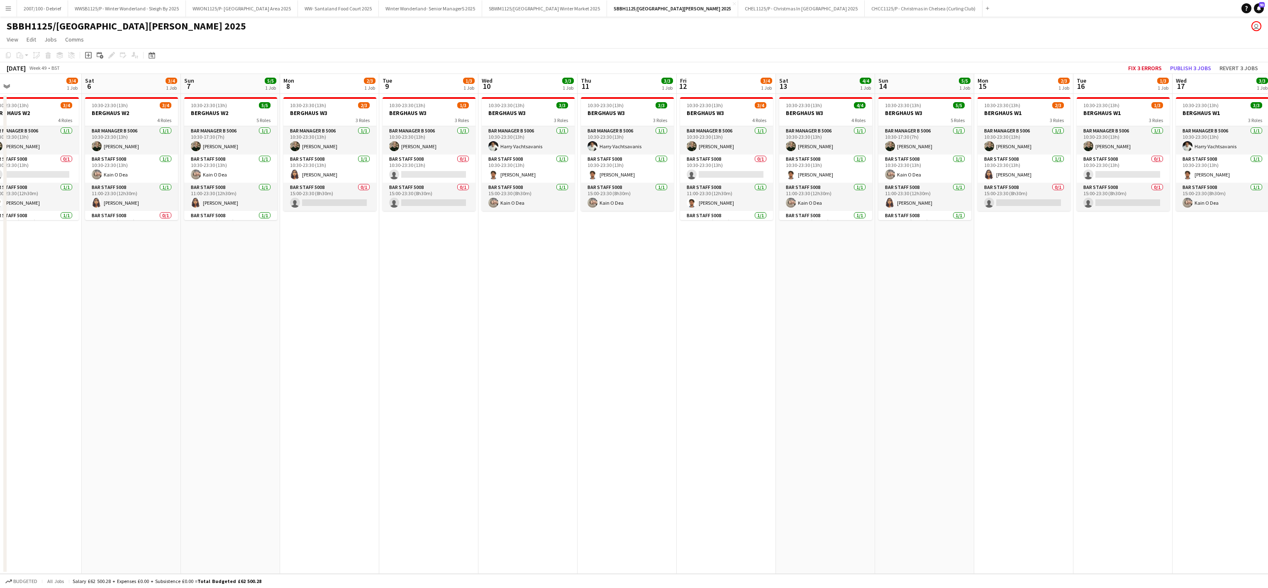
drag, startPoint x: 942, startPoint y: 310, endPoint x: 224, endPoint y: 402, distance: 724.3
click at [931, 310] on app-calendar-viewport "Wed 3 3/3 1 Job Thu 4 3/3 1 Job Fri 5 3/4 1 Job Sat 6 3/4 1 Job Sun 7 5/5 1 Job…" at bounding box center [634, 324] width 1268 height 500
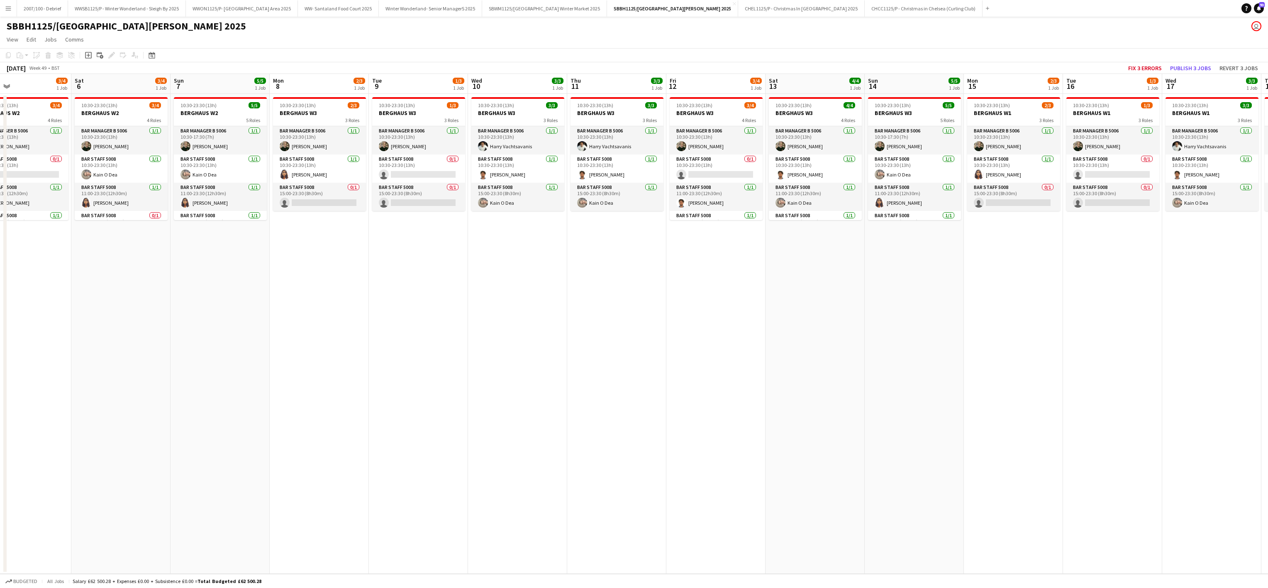
scroll to position [0, 0]
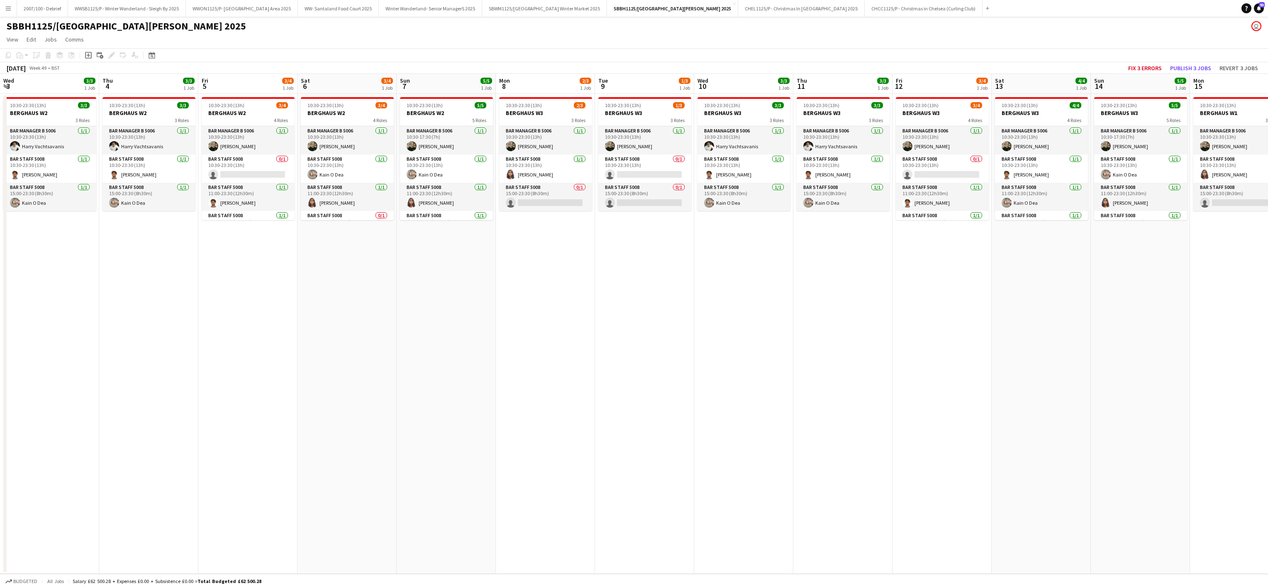
drag, startPoint x: 224, startPoint y: 402, endPoint x: 878, endPoint y: 337, distance: 657.4
click at [878, 337] on app-calendar-viewport "Wed 3 3/3 1 Job Thu 4 3/3 1 Job Fri 5 3/4 1 Job Sat 6 3/4 1 Job Sun 7 5/5 1 Job…" at bounding box center [634, 324] width 1268 height 500
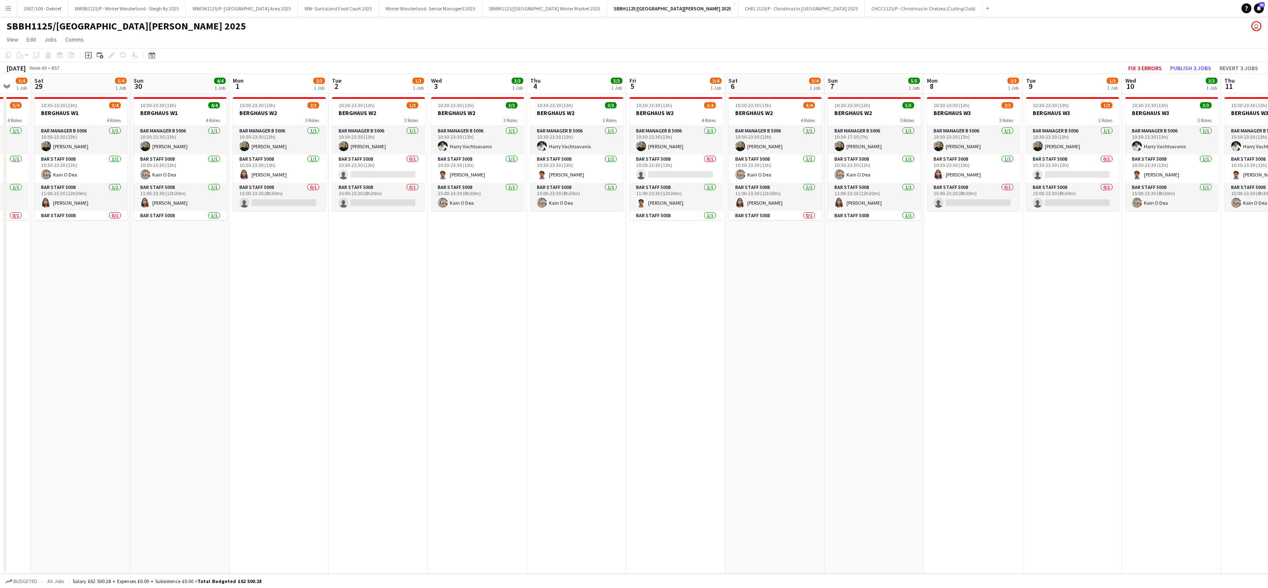
drag, startPoint x: 829, startPoint y: 410, endPoint x: 518, endPoint y: 415, distance: 311.3
click at [785, 405] on app-calendar-viewport "Thu 27 3/3 1 Job Fri 28 3/4 1 Job Sat 29 3/4 1 Job Sun 30 4/4 1 Job Mon 1 2/3 1…" at bounding box center [634, 324] width 1268 height 500
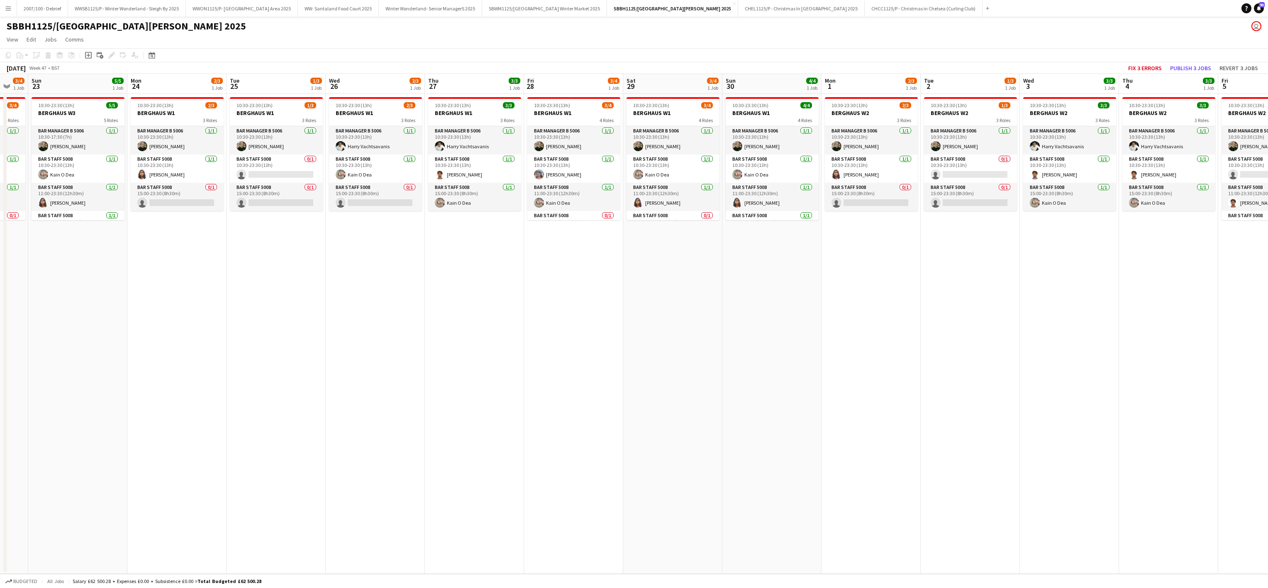
drag, startPoint x: 322, startPoint y: 530, endPoint x: 113, endPoint y: 550, distance: 209.7
click at [545, 490] on div "Thu 20 2/3 1 Job Fri 21 2/4 1 Job Sat 22 3/4 1 Job Sun 23 5/5 1 Job Mon 24 2/3 …" at bounding box center [634, 324] width 1268 height 500
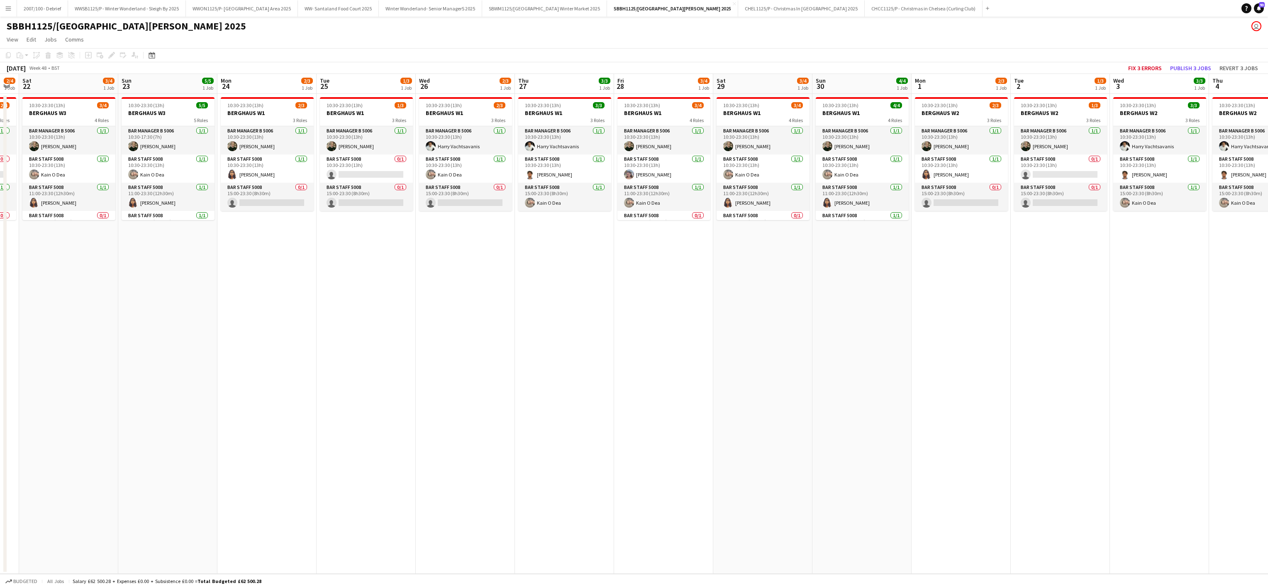
drag, startPoint x: 498, startPoint y: 528, endPoint x: 270, endPoint y: 525, distance: 228.3
click at [488, 522] on app-calendar-viewport "Thu 20 2/3 1 Job Fri 21 2/4 1 Job Sat 22 3/4 1 Job Sun 23 5/5 1 Job Mon 24 2/3 …" at bounding box center [634, 324] width 1268 height 500
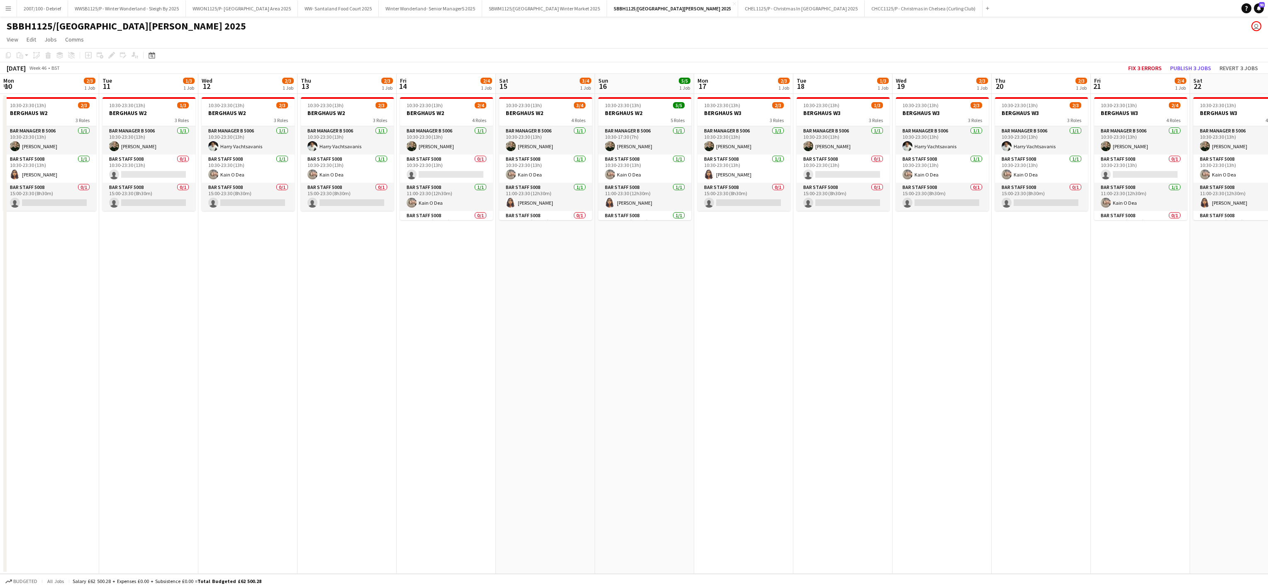
drag, startPoint x: 0, startPoint y: 393, endPoint x: 938, endPoint y: 287, distance: 944.0
click at [1230, 297] on app-calendar-viewport "Sat 8 3/5 1 Job Sun 9 4/6 1 Job Mon 10 2/3 1 Job Tue 11 1/3 1 Job Wed 12 2/3 1 …" at bounding box center [634, 324] width 1268 height 500
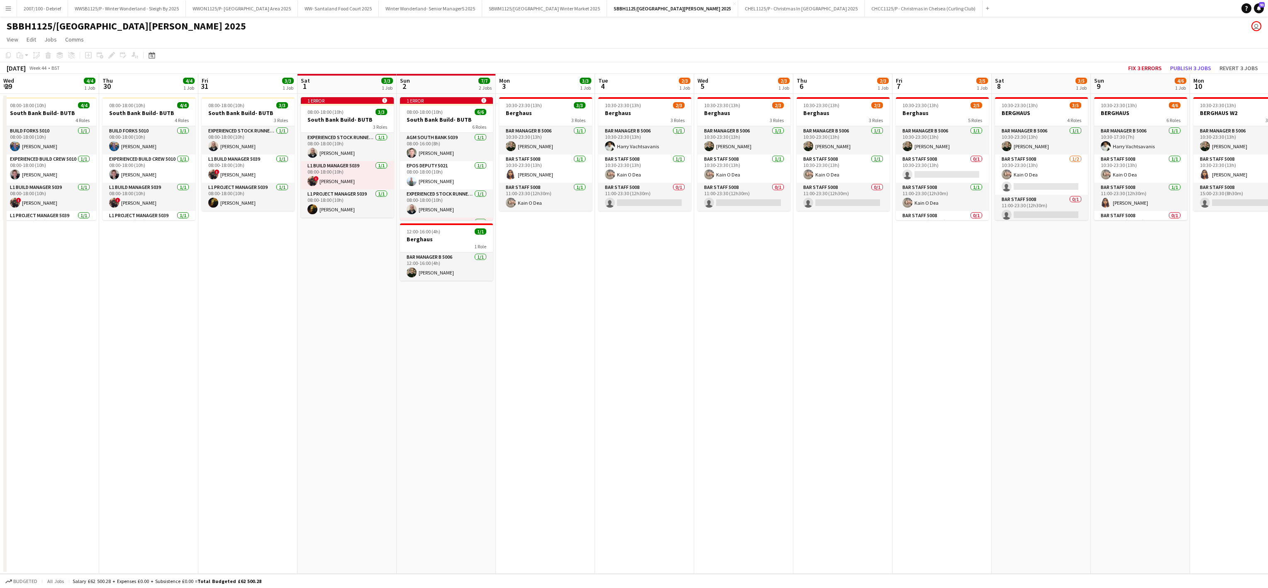
drag, startPoint x: 476, startPoint y: 282, endPoint x: 1094, endPoint y: 275, distance: 618.0
click at [1094, 275] on app-calendar-viewport "Mon 27 6/6 1 Job Tue 28 7/7 1 Job Wed 29 4/4 1 Job Thu 30 4/4 1 Job Fri 31 3/3 …" at bounding box center [634, 324] width 1268 height 500
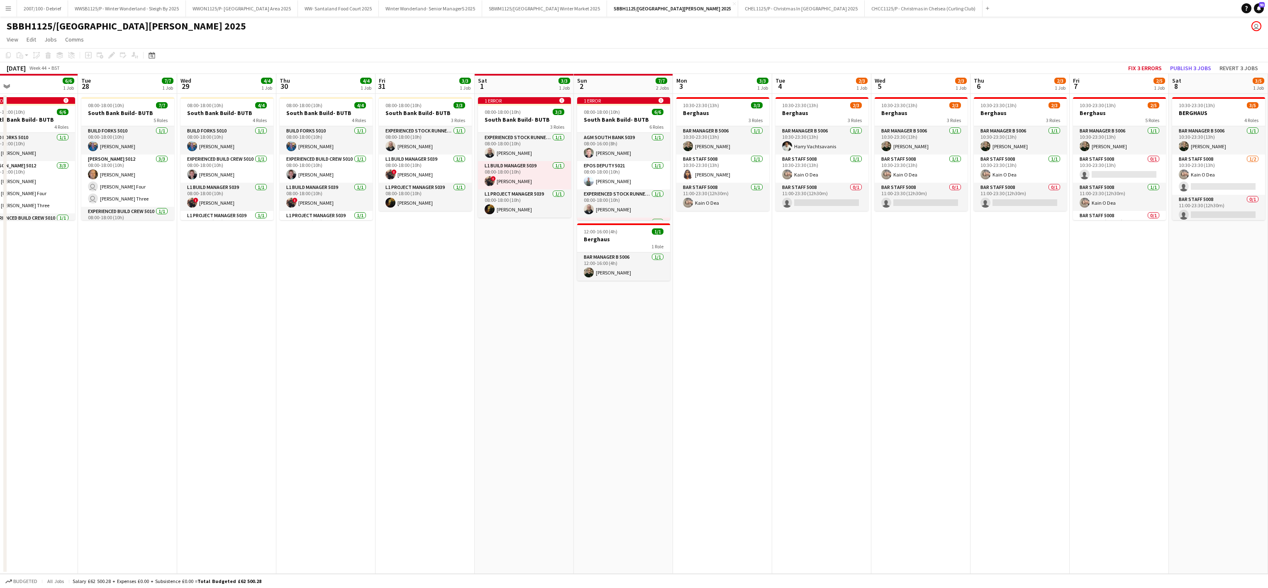
drag, startPoint x: 304, startPoint y: 328, endPoint x: 491, endPoint y: 428, distance: 212.8
click at [261, 336] on app-calendar-viewport "Sat 25 Sun 26 5/5 1 Job Mon 27 6/6 1 Job Tue 28 7/7 1 Job Wed 29 4/4 1 Job Thu …" at bounding box center [634, 324] width 1268 height 500
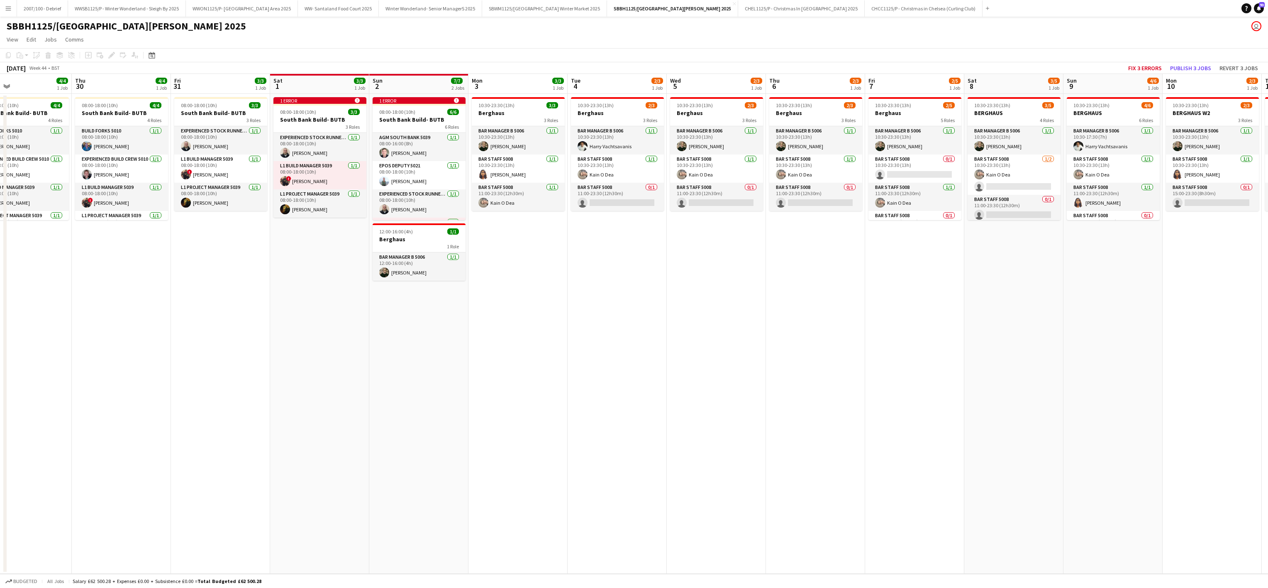
click at [8, 11] on app-icon "Menu" at bounding box center [8, 8] width 7 height 7
click at [107, 44] on link "My Workforce" at bounding box center [125, 45] width 83 height 17
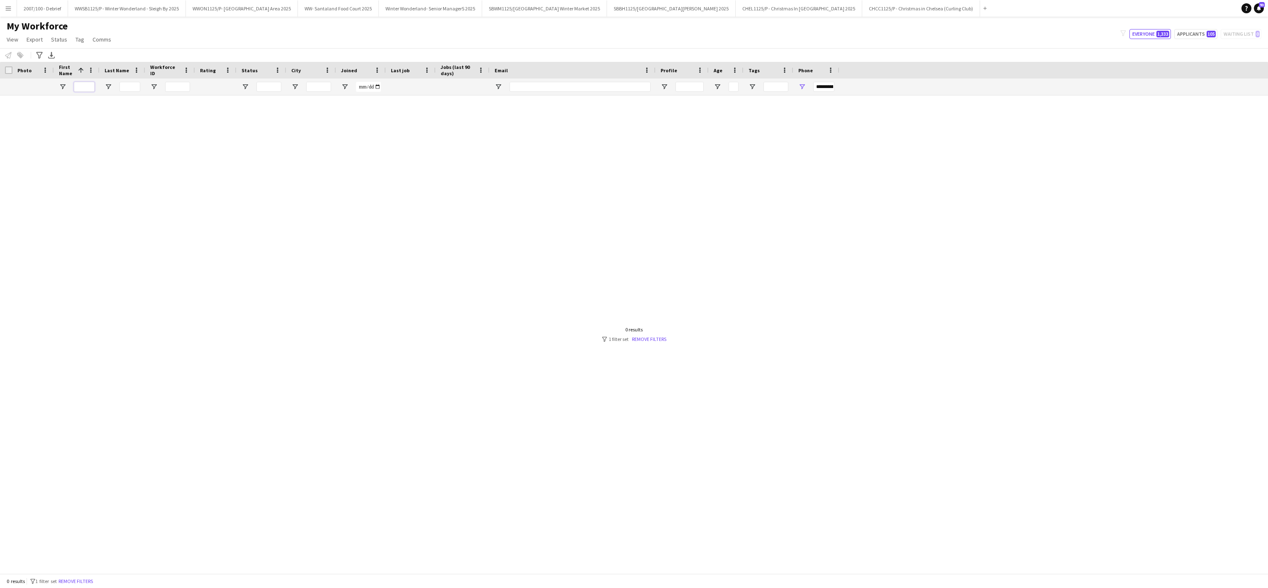
click at [84, 91] on input "First Name Filter Input" at bounding box center [84, 87] width 21 height 10
type input "******"
click at [437, 435] on div at bounding box center [634, 327] width 1268 height 465
click at [659, 344] on div at bounding box center [634, 327] width 1268 height 465
click at [658, 340] on link "Remove filters" at bounding box center [650, 339] width 34 height 6
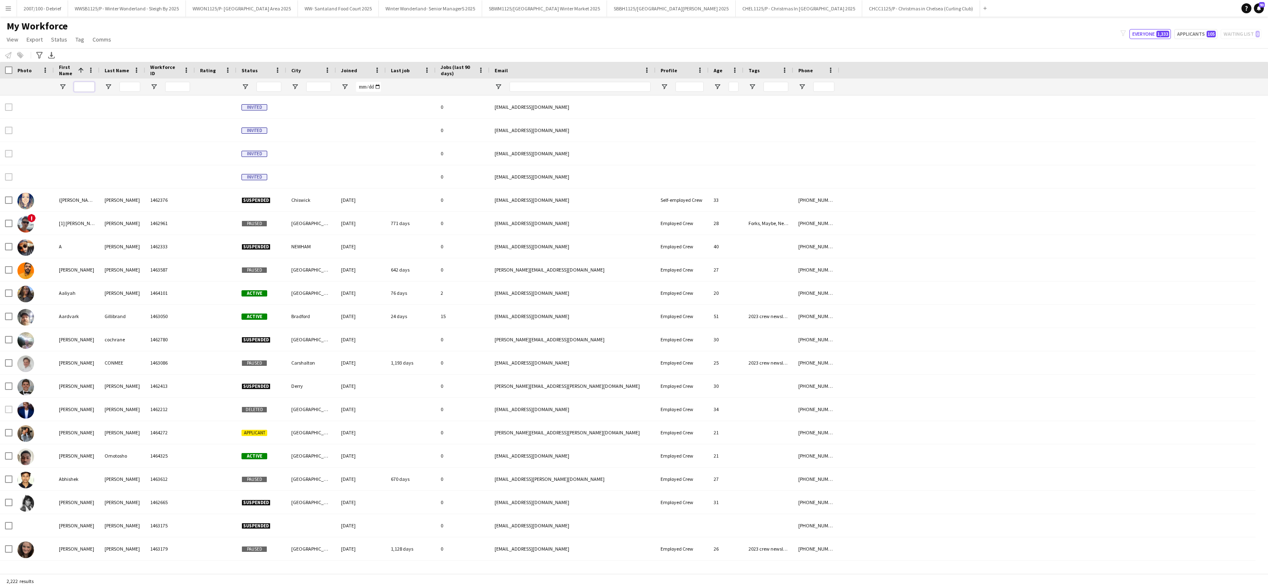
drag, startPoint x: 81, startPoint y: 86, endPoint x: 83, endPoint y: 66, distance: 20.0
click at [81, 85] on input "First Name Filter Input" at bounding box center [84, 87] width 21 height 10
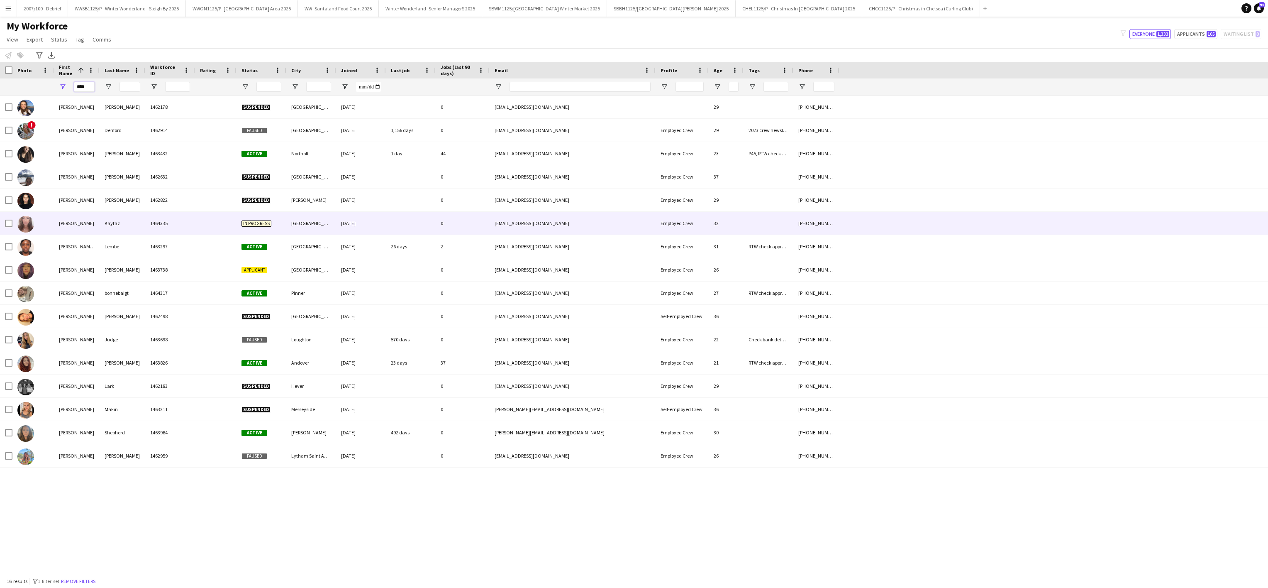
type input "****"
click at [72, 225] on div "[PERSON_NAME]" at bounding box center [77, 223] width 46 height 23
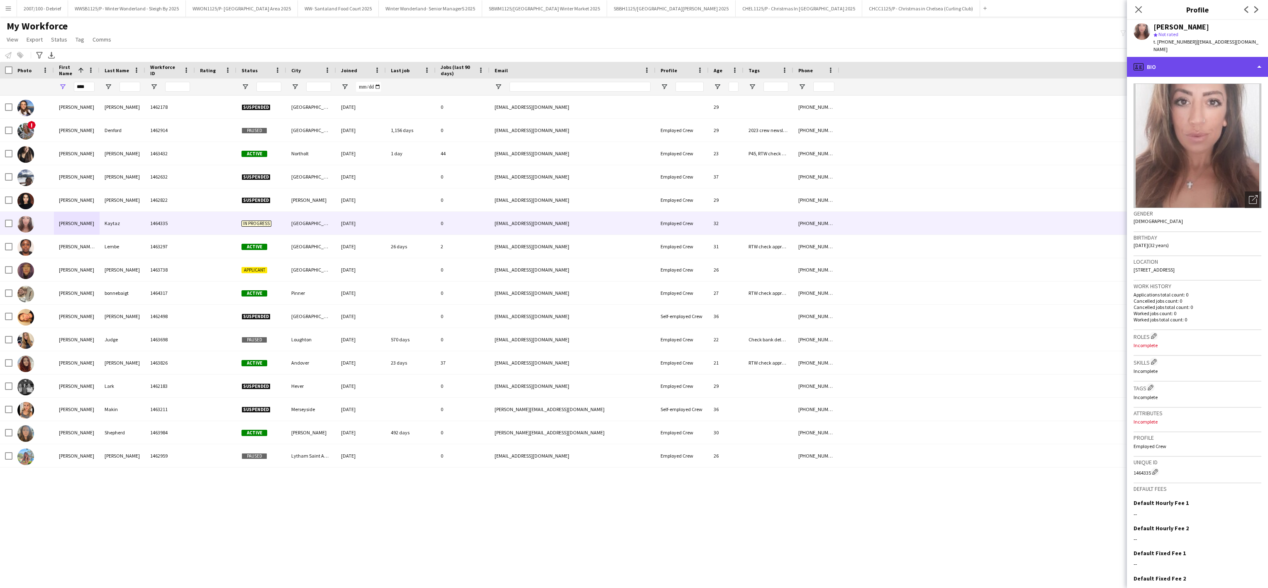
click at [1204, 60] on div "profile Bio" at bounding box center [1197, 67] width 141 height 20
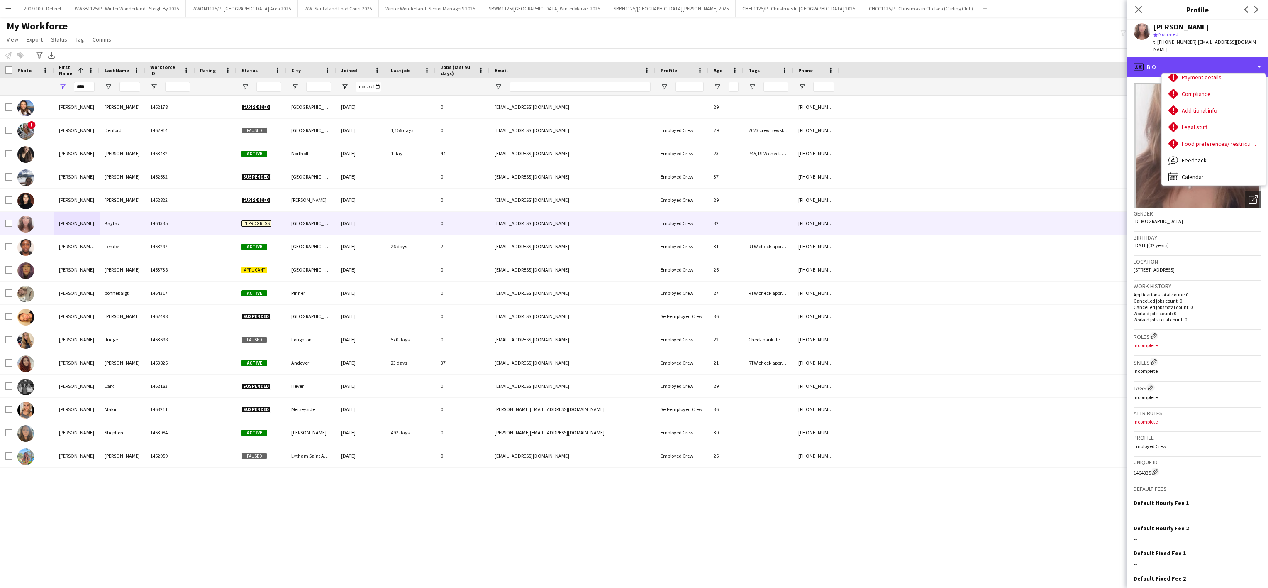
scroll to position [111, 0]
drag, startPoint x: 88, startPoint y: 88, endPoint x: 54, endPoint y: 87, distance: 34.5
click at [55, 87] on div "****" at bounding box center [77, 86] width 46 height 17
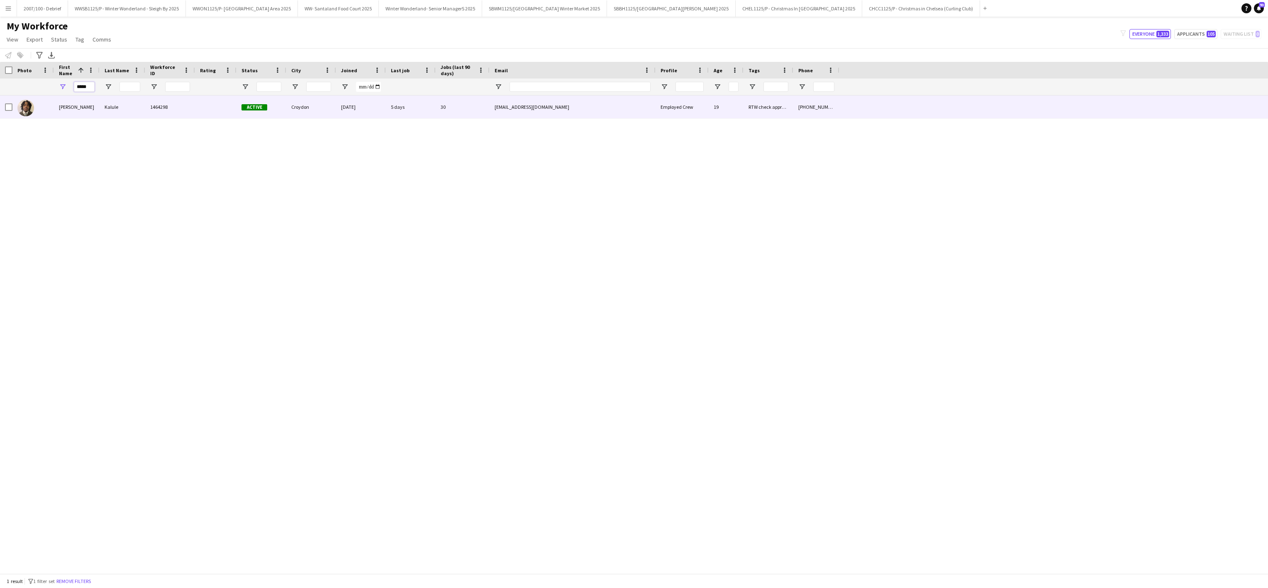
type input "*****"
click at [103, 104] on div "Kalule" at bounding box center [123, 106] width 46 height 23
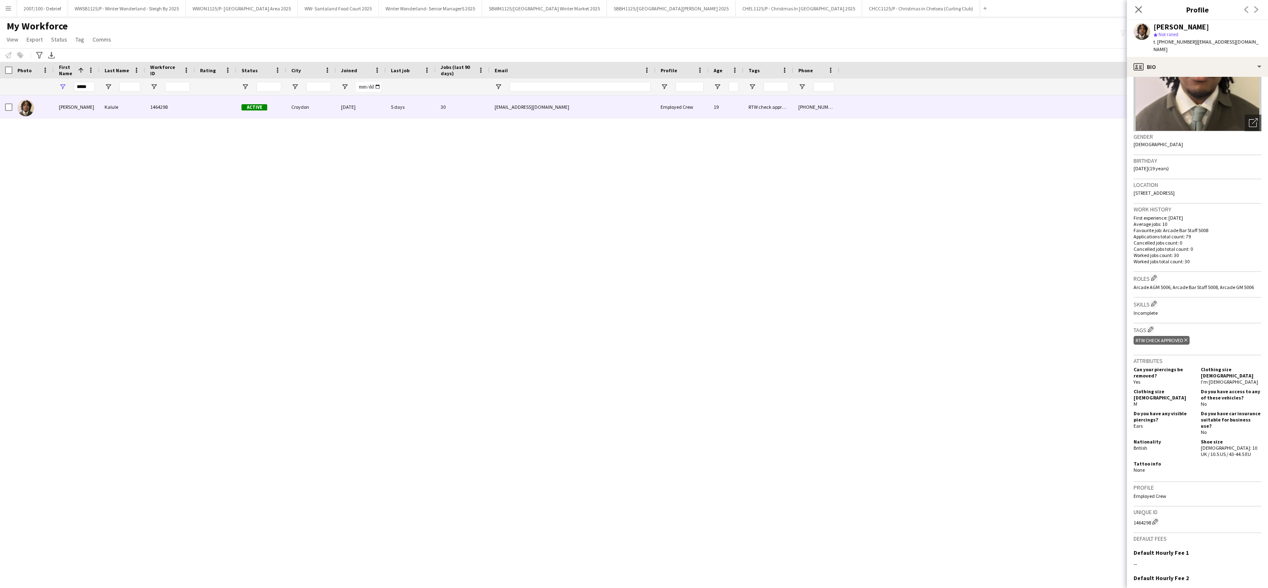
scroll to position [166, 0]
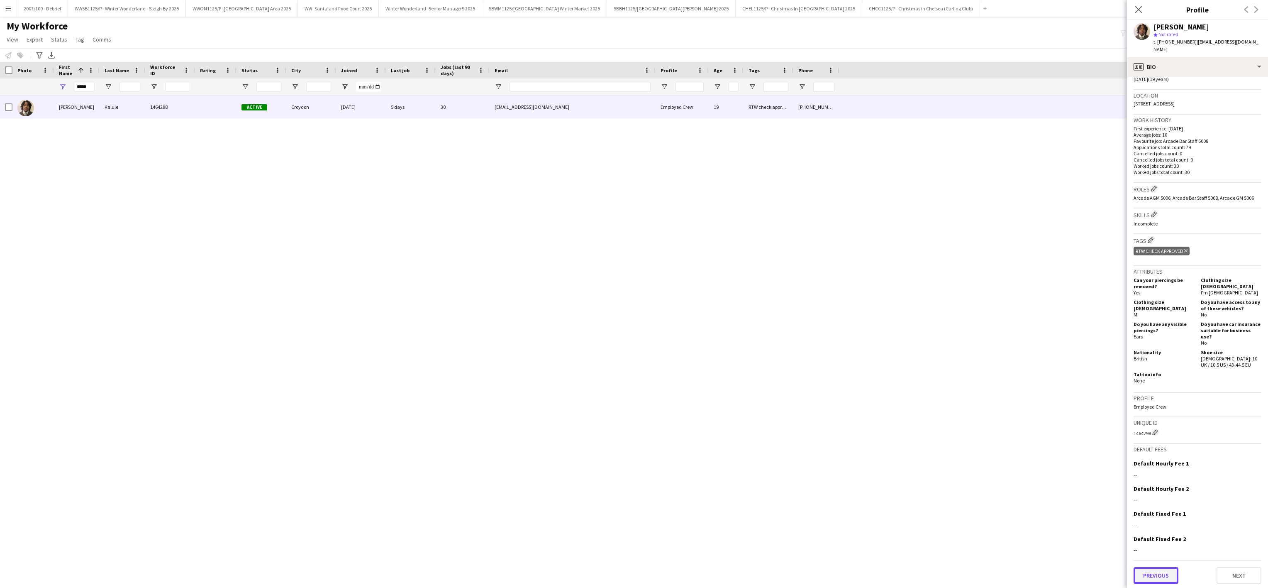
click at [1151, 579] on button "Previous" at bounding box center [1156, 575] width 45 height 17
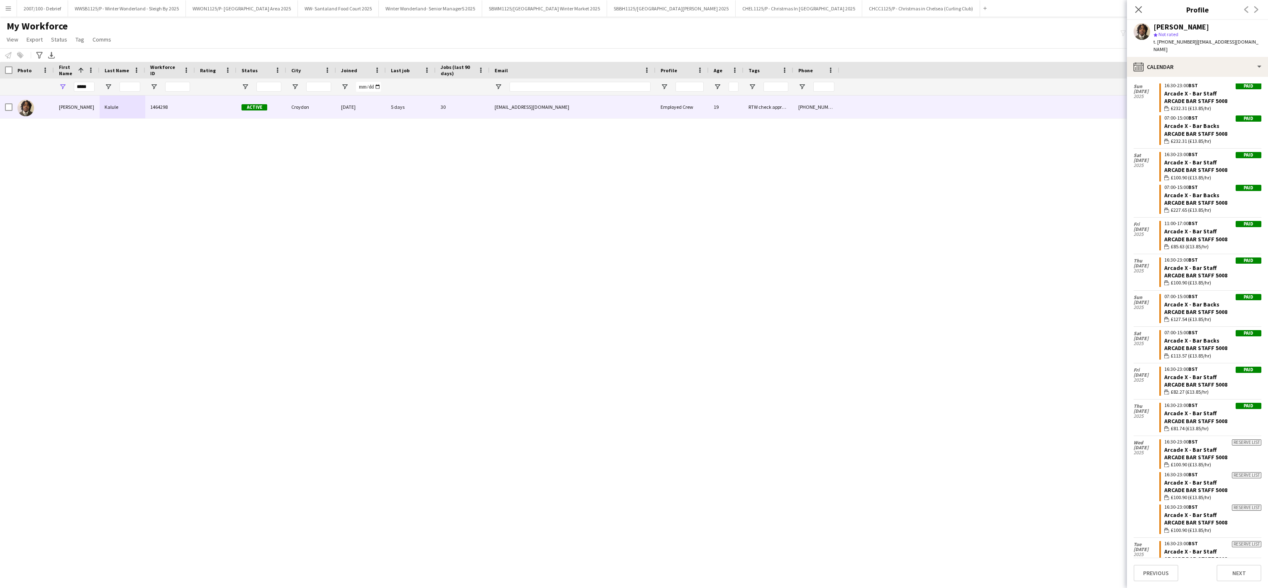
scroll to position [0, 0]
